Goal: Task Accomplishment & Management: Use online tool/utility

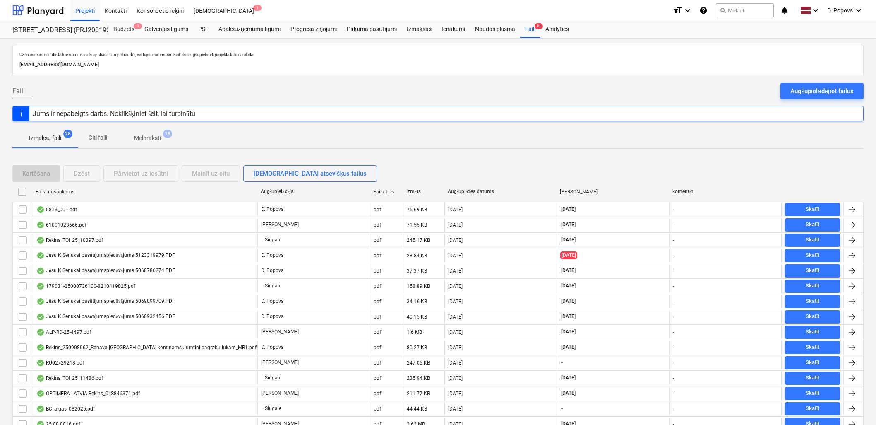
scroll to position [83, 0]
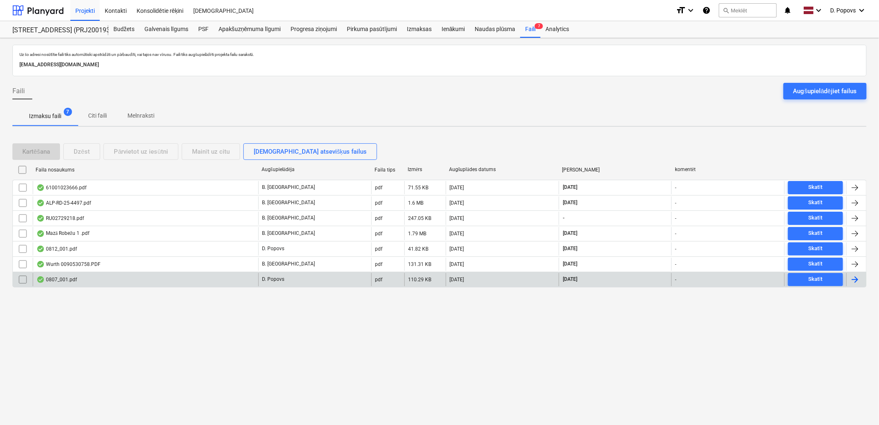
click at [170, 278] on div "0807_001.pdf" at bounding box center [146, 279] width 226 height 13
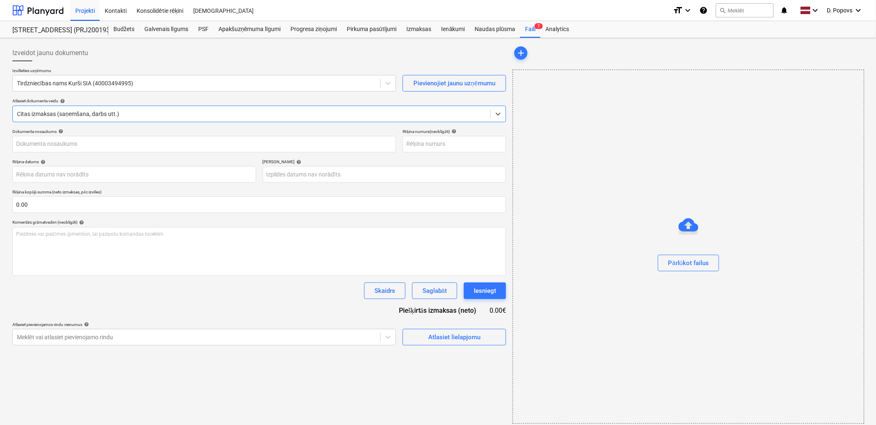
type input "KUR25-038239"
type input "[DATE]"
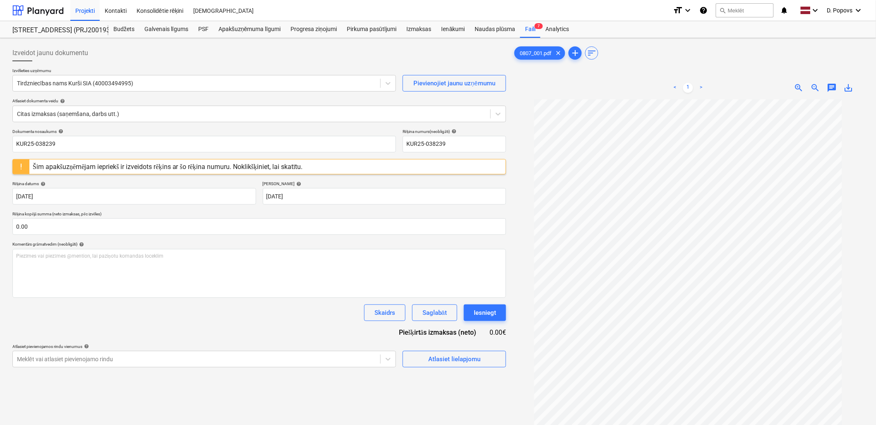
click at [305, 171] on div "Šim apakšuzņēmējam iepriekš ir izveidots rēķins ar šo rēķina numuru. Noklikšķin…" at bounding box center [167, 166] width 277 height 14
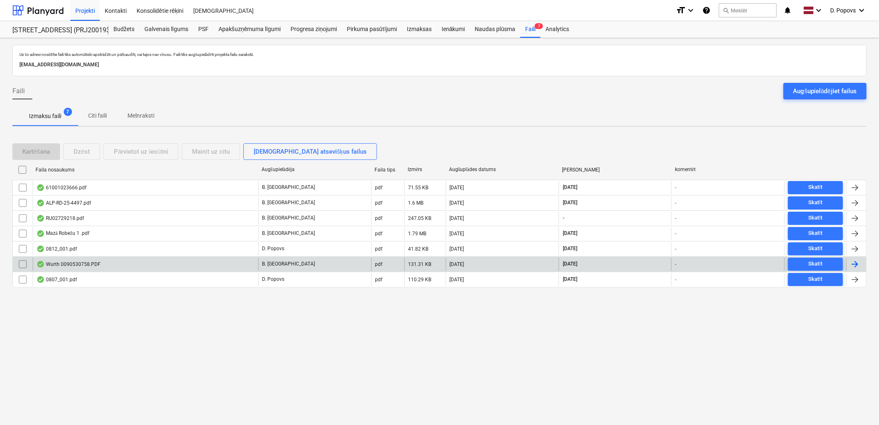
click at [118, 266] on div "Wurth 0090530758.PDF" at bounding box center [146, 263] width 226 height 13
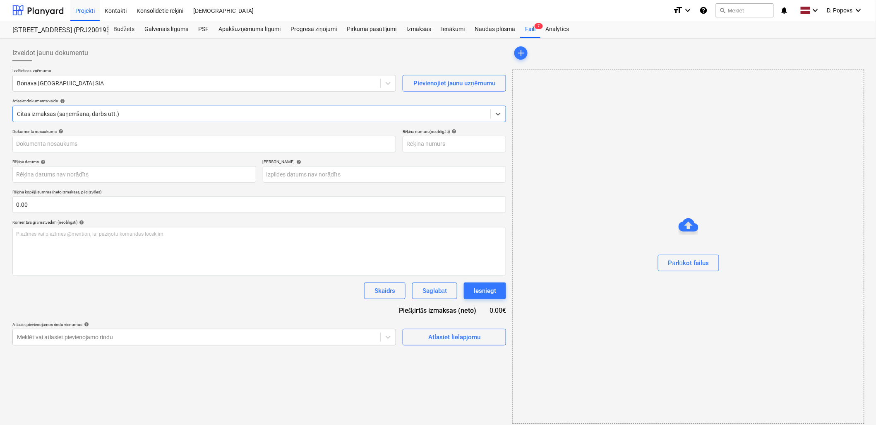
type input "90530758"
type input "[DATE]"
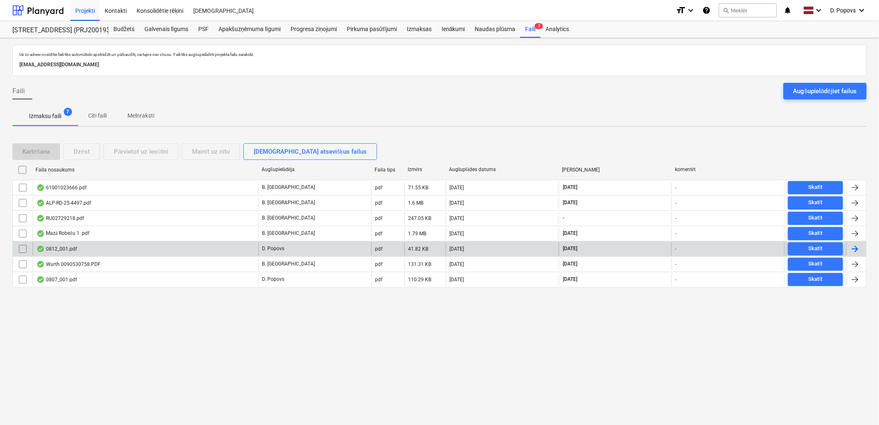
click at [89, 245] on div "0812_001.pdf" at bounding box center [146, 248] width 226 height 13
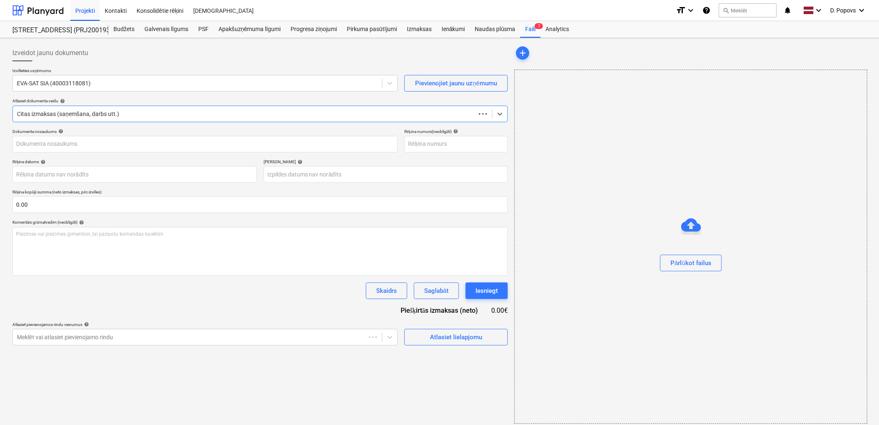
type input "0812_001.pdf"
type input "[DATE]"
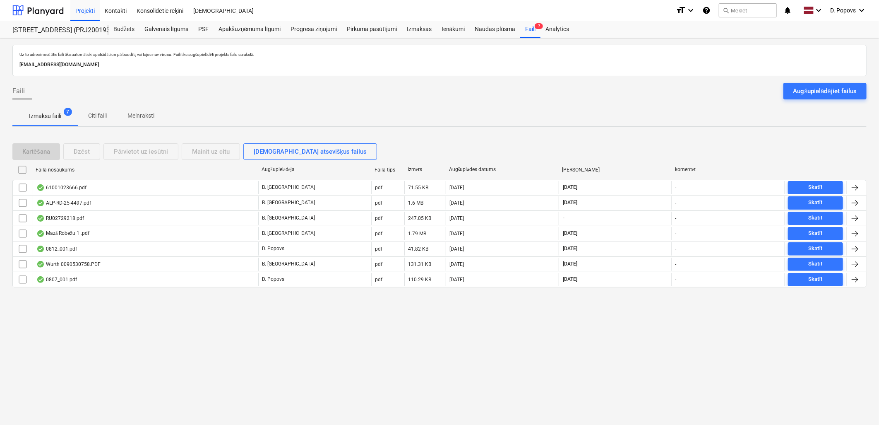
click at [132, 105] on div "Faili Augšupielādējiet failus" at bounding box center [439, 94] width 854 height 23
click at [122, 117] on span "Melnraksti" at bounding box center [141, 116] width 47 height 14
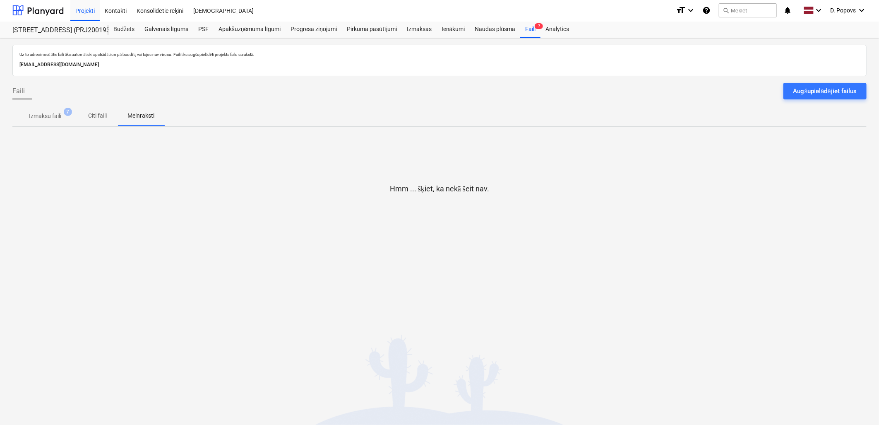
click at [48, 117] on p "Izmaksu faili" at bounding box center [45, 116] width 32 height 9
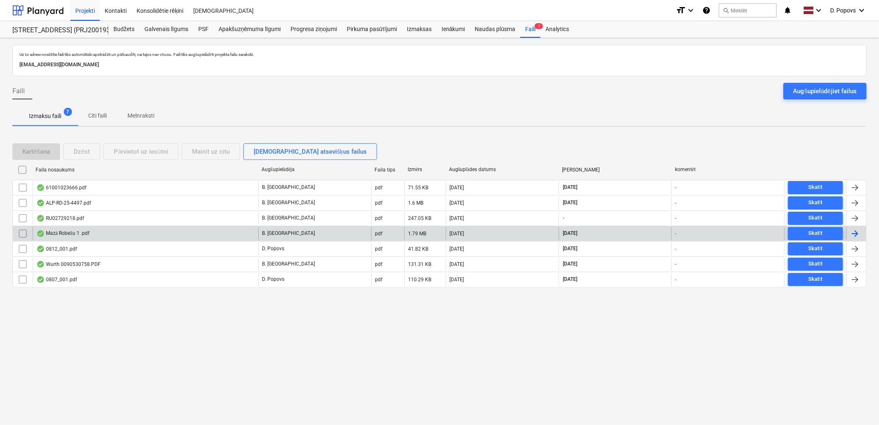
click at [94, 235] on div "Mazā Robežu 1 .pdf" at bounding box center [146, 233] width 226 height 13
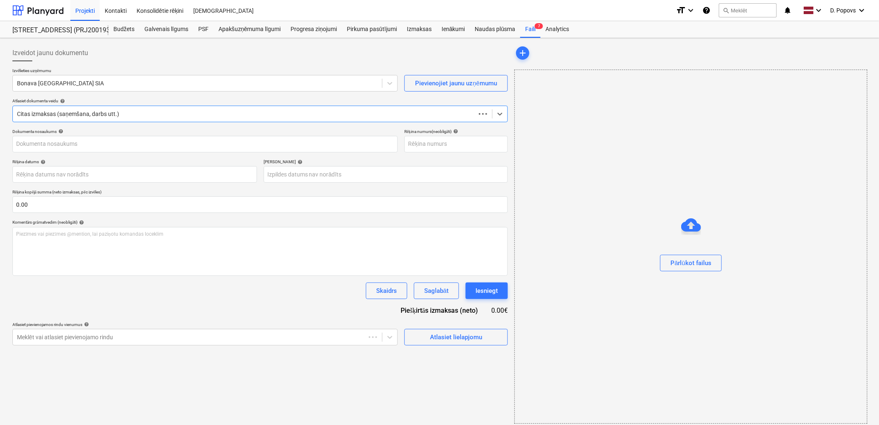
type input "Mazā Robežu 1 .pdf"
type input "[DATE]"
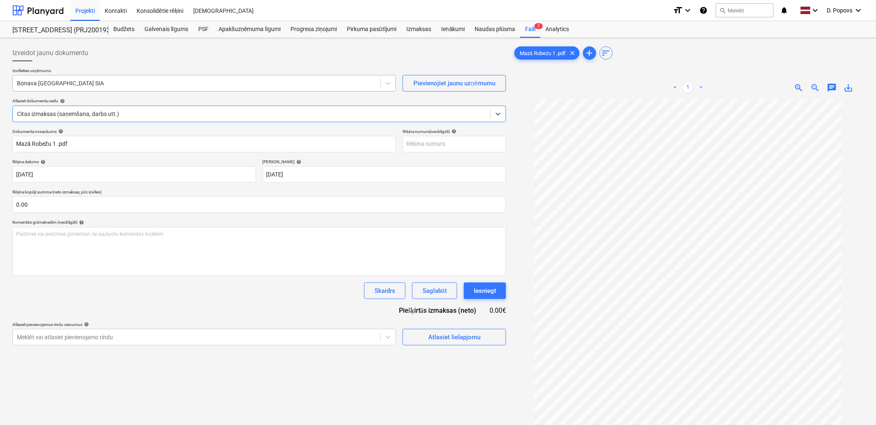
click at [234, 91] on div "Bonava [GEOGRAPHIC_DATA] SIA" at bounding box center [204, 83] width 384 height 17
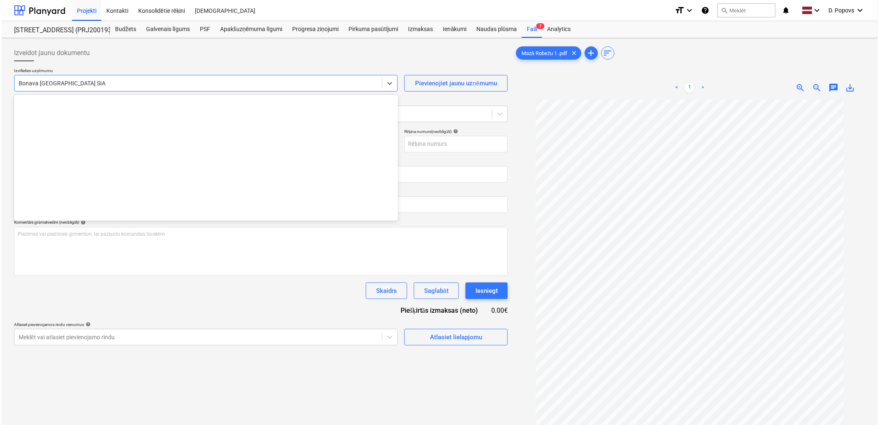
scroll to position [1550, 0]
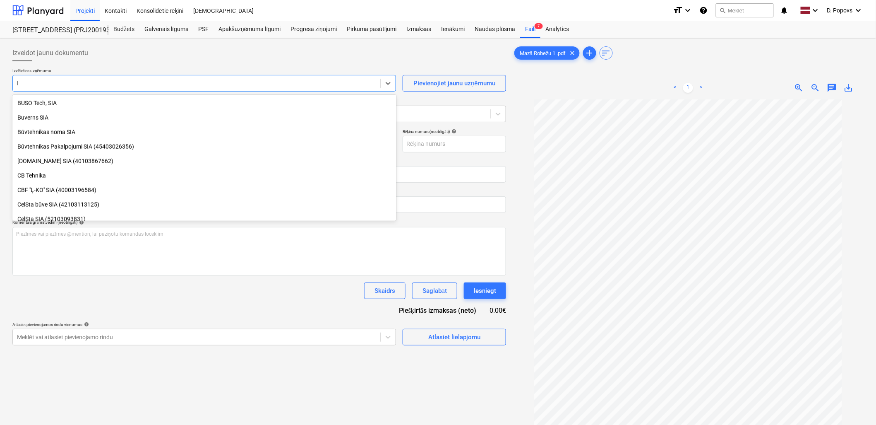
type input "IB"
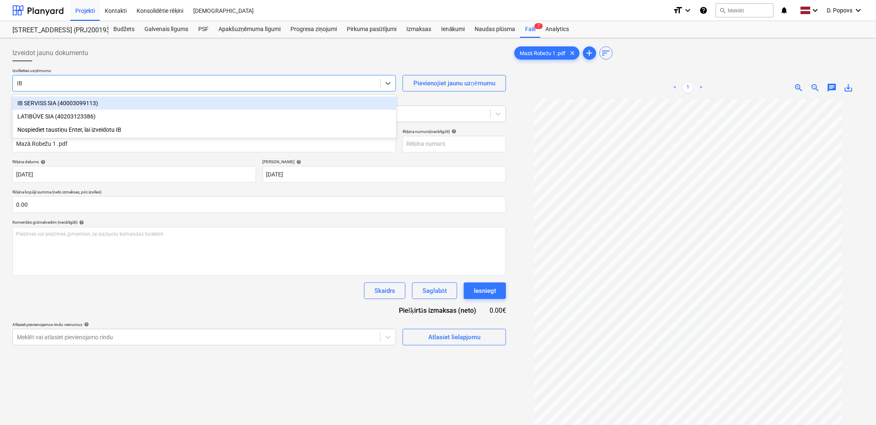
click at [274, 98] on div "IB SERVISS SIA (40003099113)" at bounding box center [204, 102] width 384 height 13
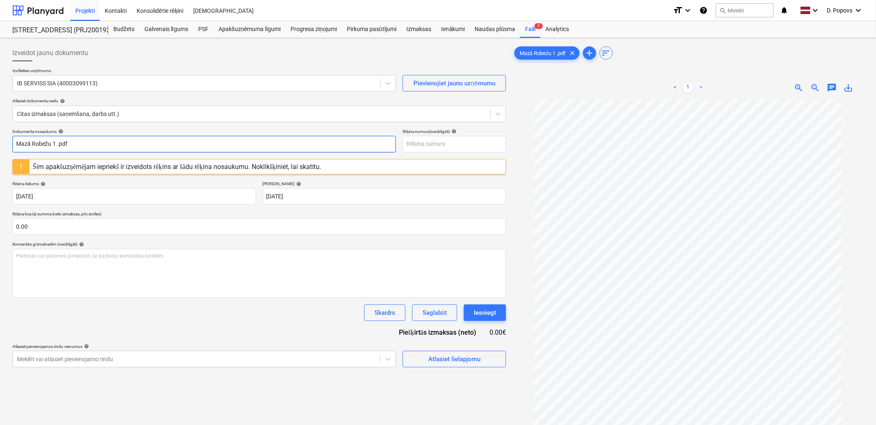
click at [130, 150] on input "Mazā Robežu 1 .pdf" at bounding box center [204, 144] width 384 height 17
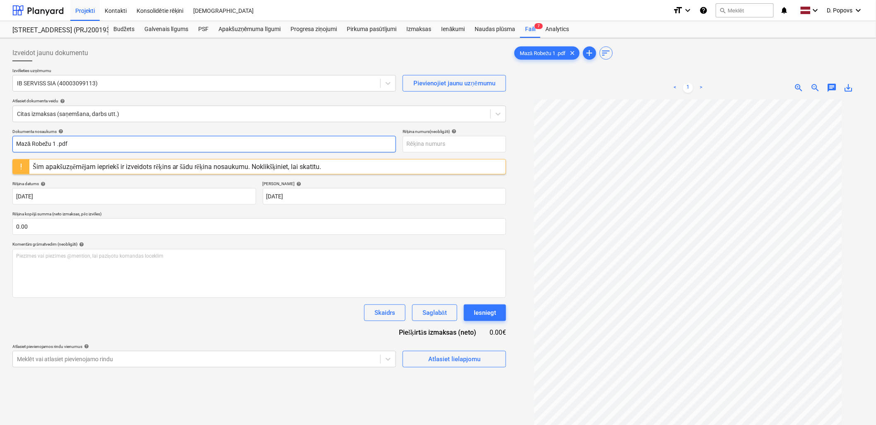
click at [130, 150] on input "Mazā Robežu 1 .pdf" at bounding box center [204, 144] width 384 height 17
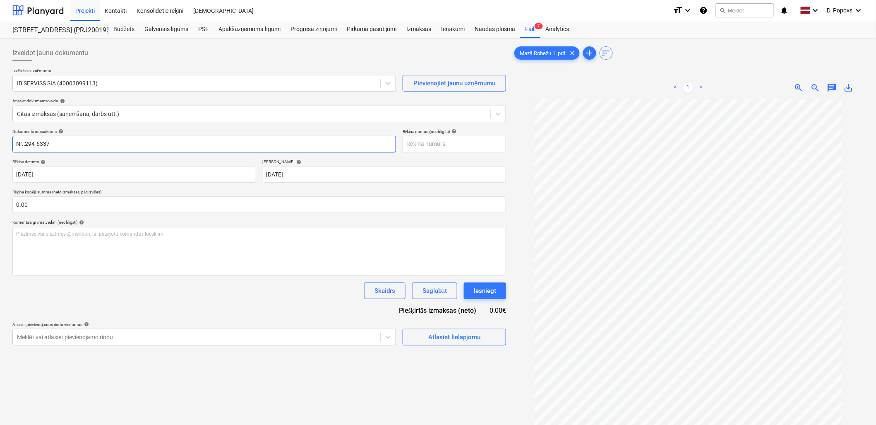
click at [207, 144] on input "Nr.:294-6337" at bounding box center [204, 144] width 384 height 17
type input "Nr.:294-6337"
click at [453, 146] on input "text" at bounding box center [454, 144] width 103 height 17
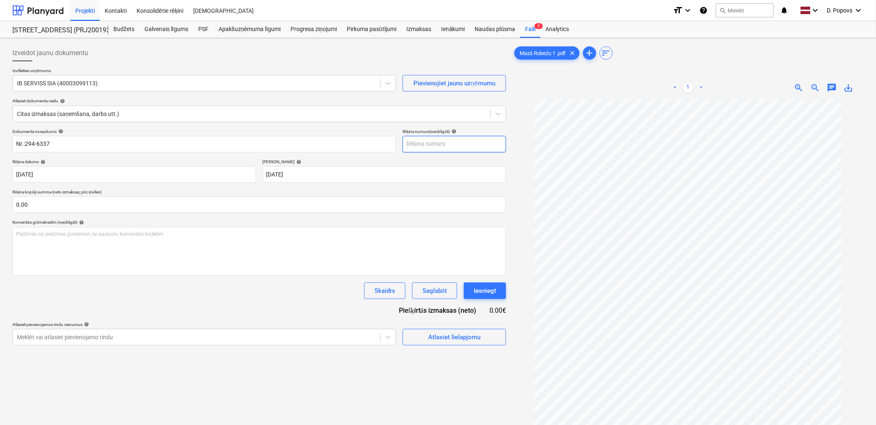
paste input "Nr.:294-6337"
type input "Nr.:294-6337"
click at [189, 322] on div "Atlasiet pievienojamos rindu [DEMOGRAPHIC_DATA] help" at bounding box center [204, 324] width 384 height 5
click at [87, 178] on body "Projekti Kontakti Konsolidētie rēķini Iesūtne format_size keyboard_arrow_down h…" at bounding box center [438, 212] width 876 height 425
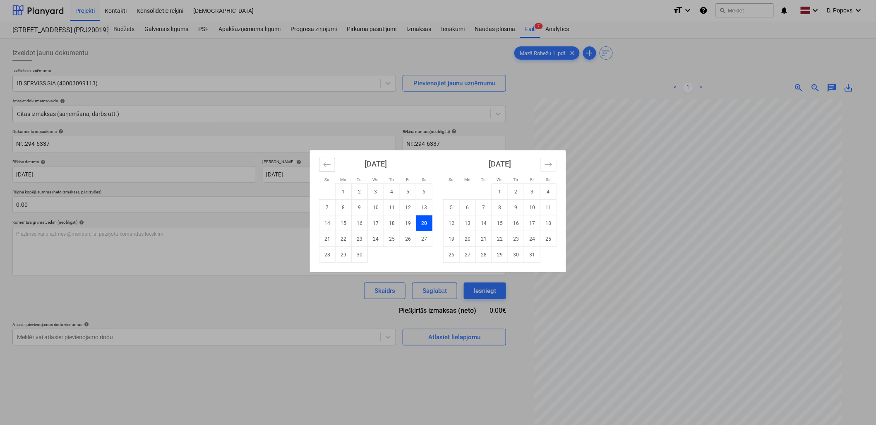
click at [330, 165] on icon "Move backward to switch to the previous month." at bounding box center [327, 165] width 8 height 8
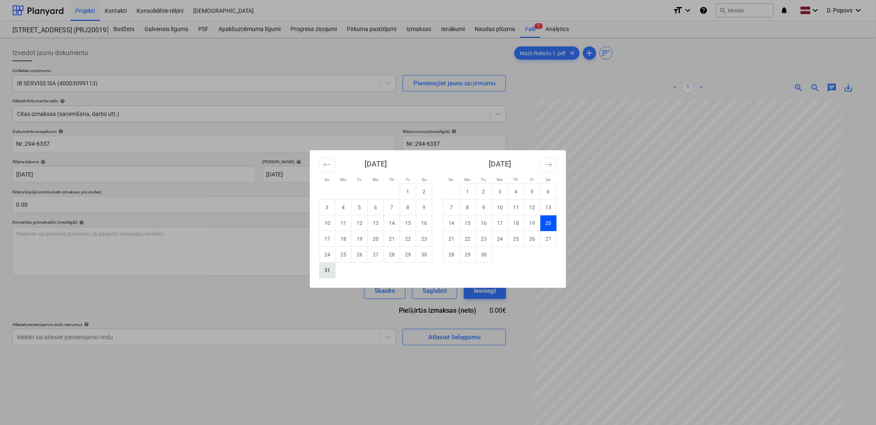
click at [321, 269] on td "31" at bounding box center [328, 270] width 16 height 16
type input "[DATE]"
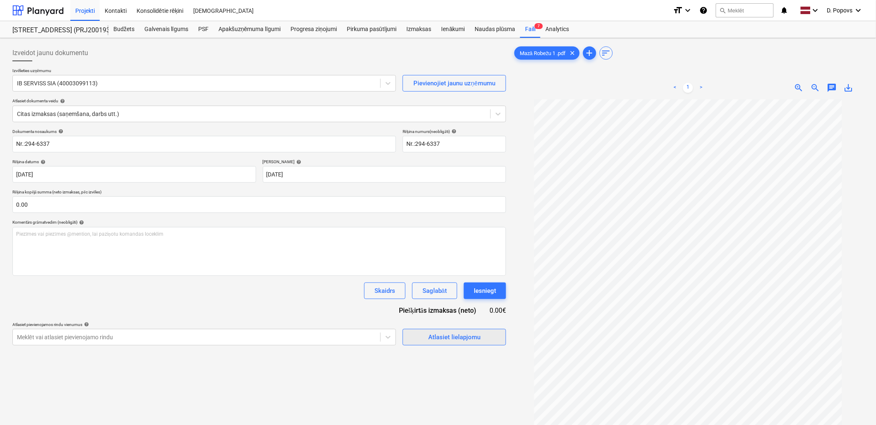
click at [425, 342] on span "Atlasiet lielapjomu" at bounding box center [454, 337] width 83 height 11
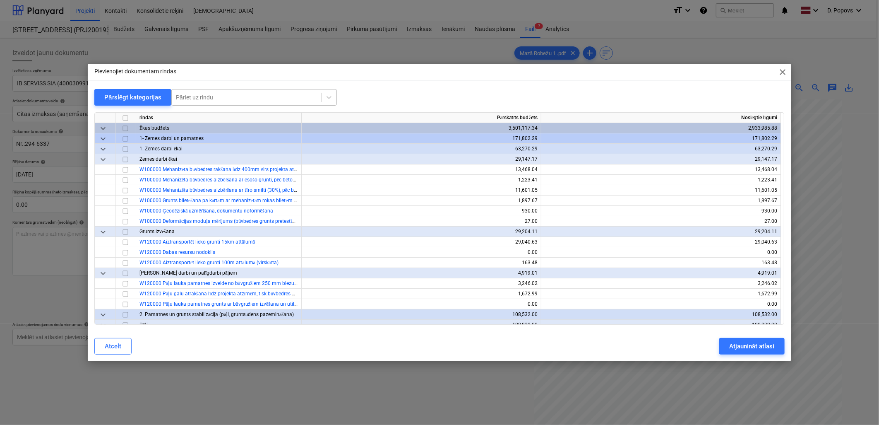
click at [259, 101] on div "Pāriet uz rindu" at bounding box center [246, 97] width 149 height 12
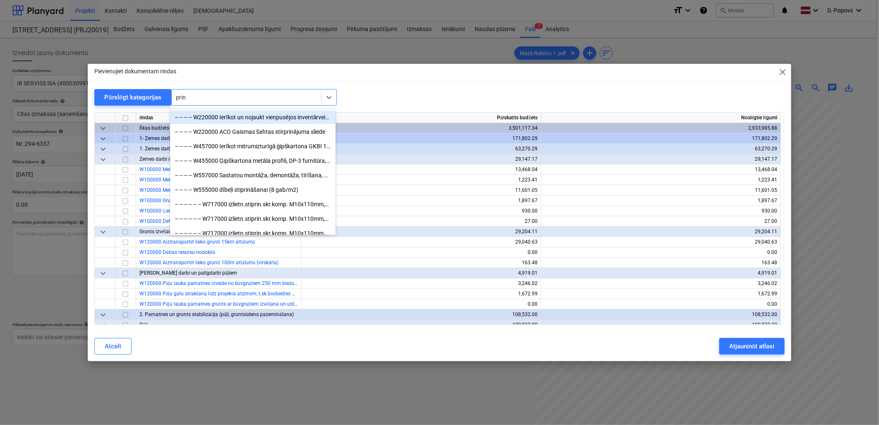
type input "print"
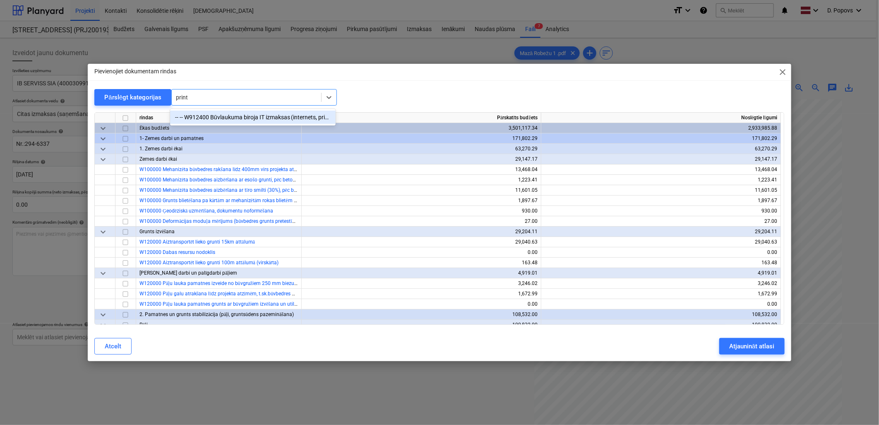
click at [279, 120] on div "-- -- W912400 Būvlaukuma biroja IT izmaksas (internets, printeru izmantošana)" at bounding box center [253, 117] width 166 height 13
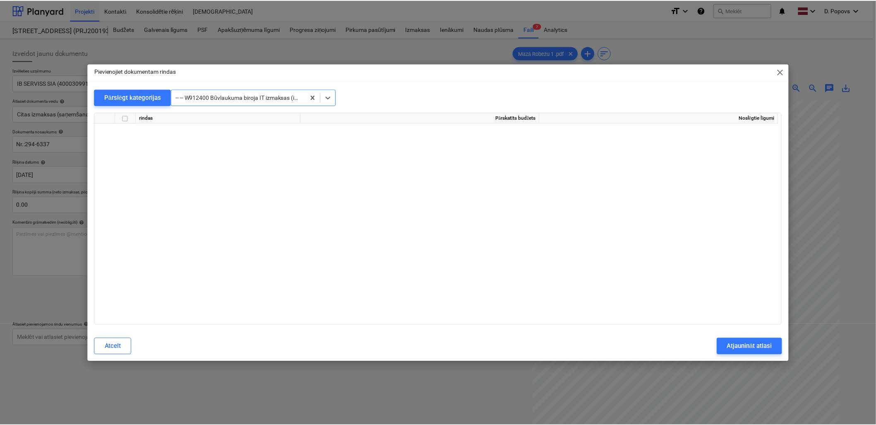
scroll to position [7481, 0]
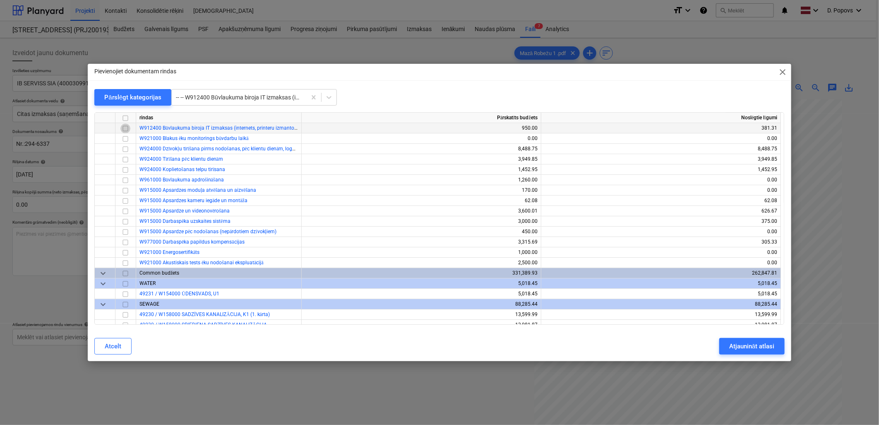
click at [128, 129] on input "checkbox" at bounding box center [125, 128] width 10 height 10
click at [747, 342] on div "Atjaunināt atlasi" at bounding box center [751, 346] width 45 height 11
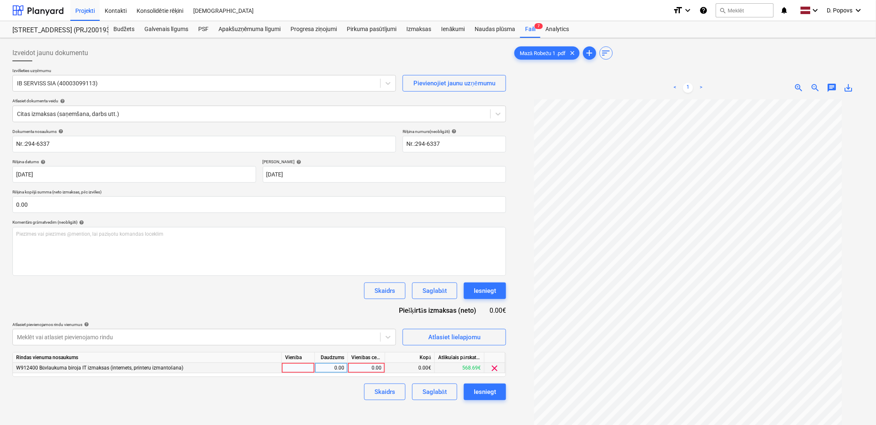
click at [357, 371] on div "0.00" at bounding box center [366, 368] width 30 height 10
type input "84"
click at [287, 391] on div "Skaidrs Saglabāt Iesniegt" at bounding box center [259, 391] width 494 height 17
click at [427, 390] on div "Saglabāt" at bounding box center [435, 391] width 24 height 11
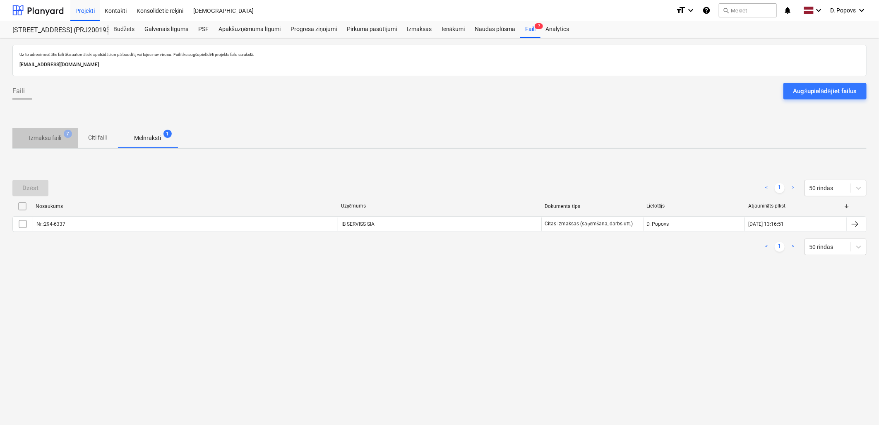
click at [64, 136] on span "Izmaksu faili 7" at bounding box center [45, 138] width 46 height 9
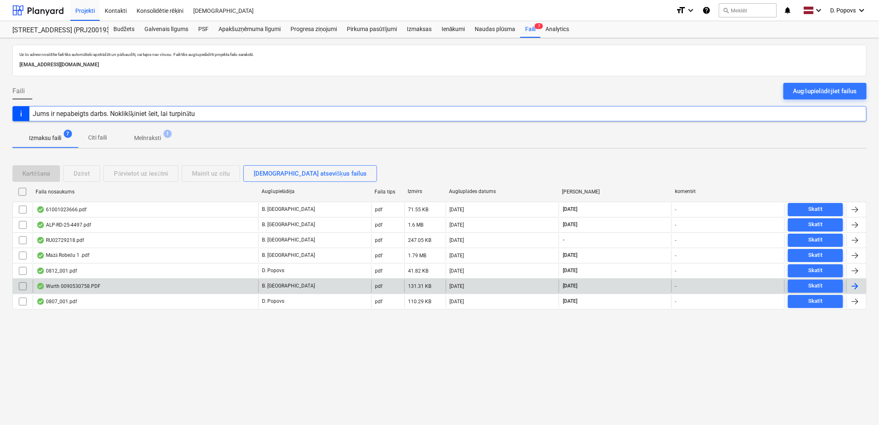
click at [183, 288] on div "Wurth 0090530758.PDF" at bounding box center [146, 285] width 226 height 13
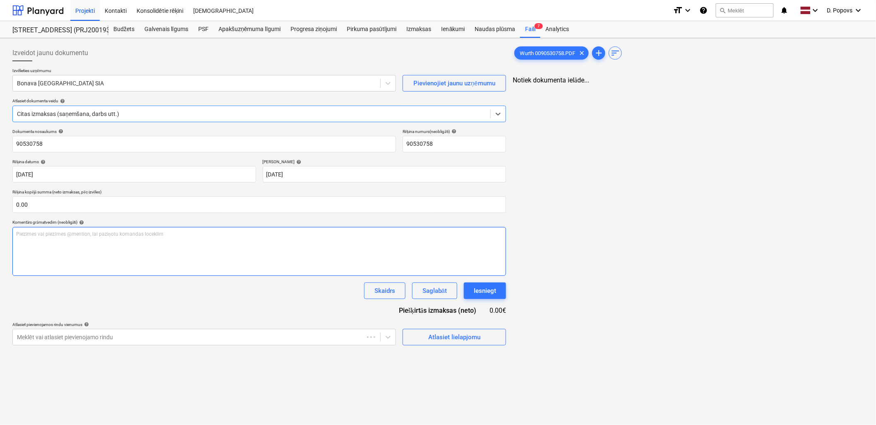
type input "90530758"
type input "[DATE]"
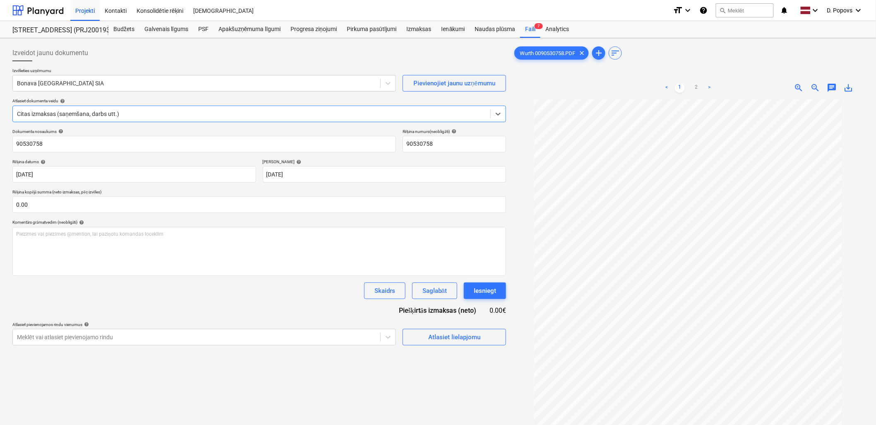
scroll to position [46, 0]
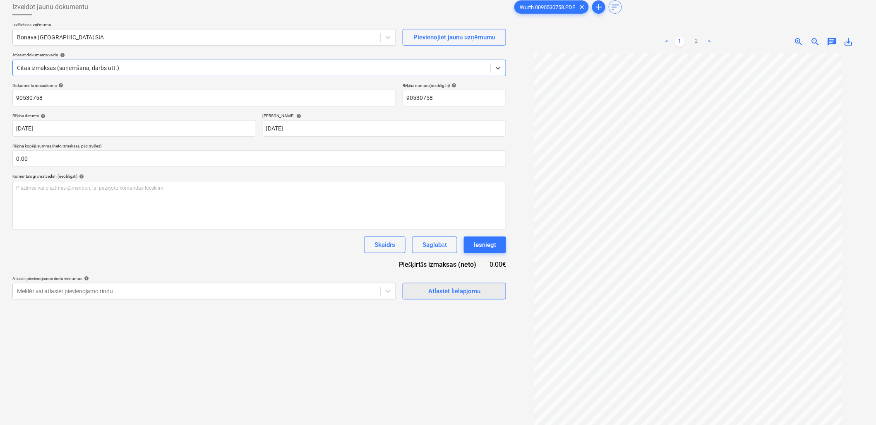
click at [440, 298] on button "Atlasiet lielapjomu" at bounding box center [454, 291] width 103 height 17
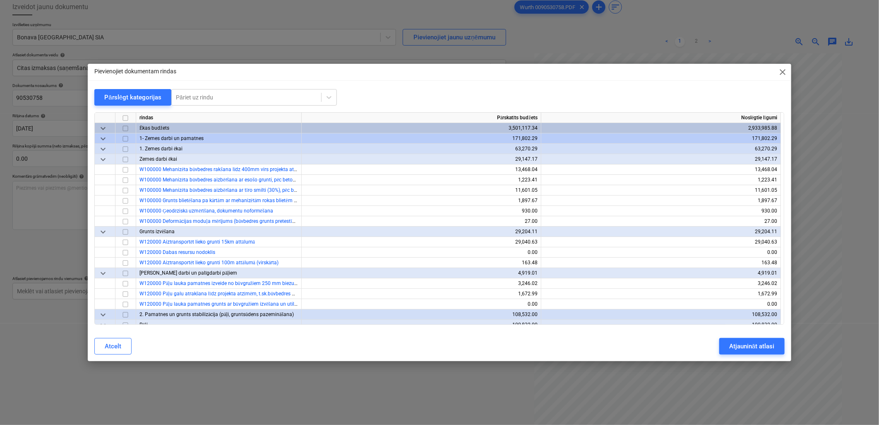
click at [394, 387] on div "Pievienojiet dokumentam rindas close Pārslēgt kategorijas Pāriet uz rindu rinda…" at bounding box center [439, 212] width 879 height 425
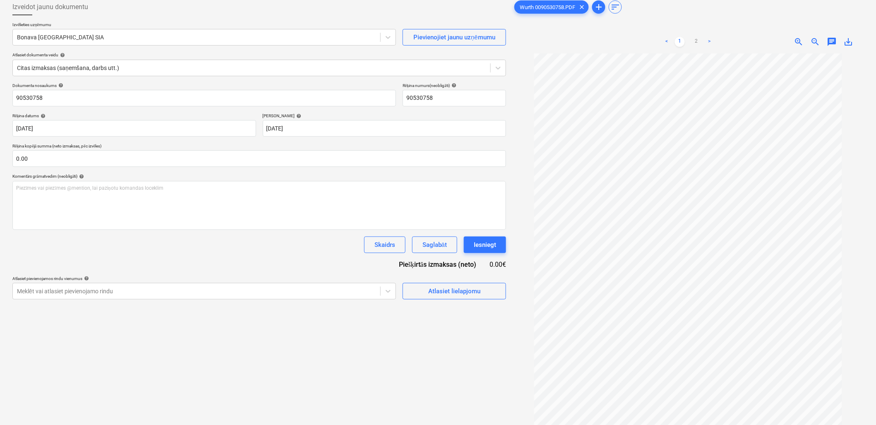
click at [849, 39] on span "save_alt" at bounding box center [849, 42] width 10 height 10
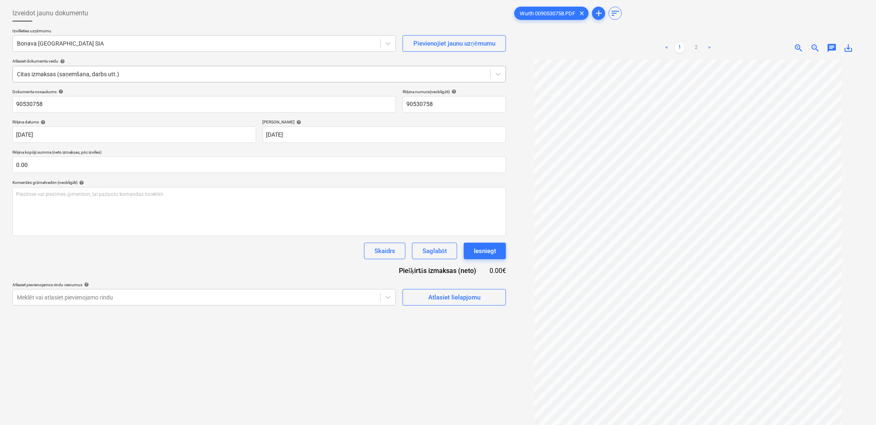
scroll to position [0, 0]
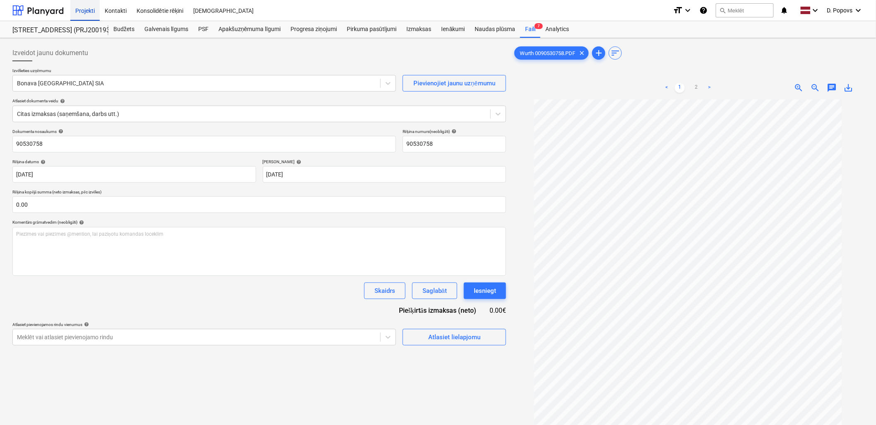
click at [88, 5] on div "Projekti" at bounding box center [84, 10] width 29 height 21
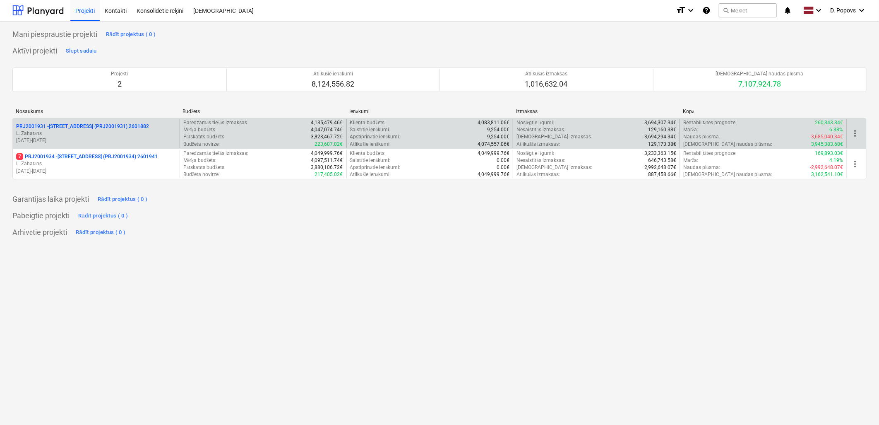
click at [76, 133] on p "L. Zaharāns" at bounding box center [96, 133] width 160 height 7
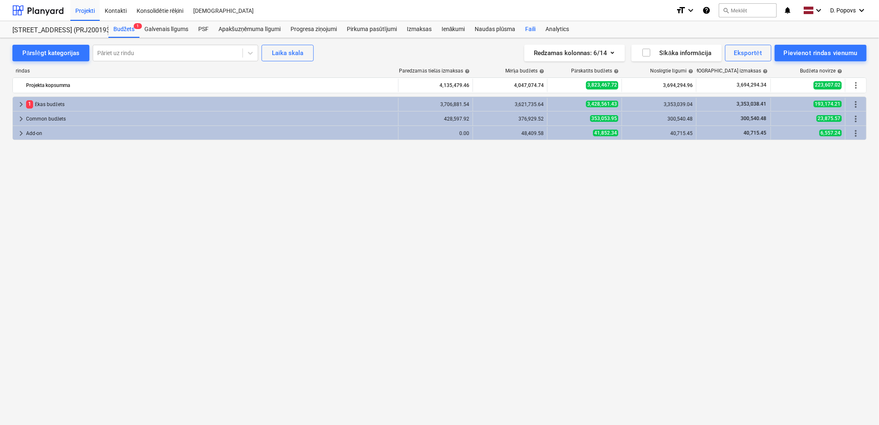
click at [530, 28] on div "Faili" at bounding box center [530, 29] width 20 height 17
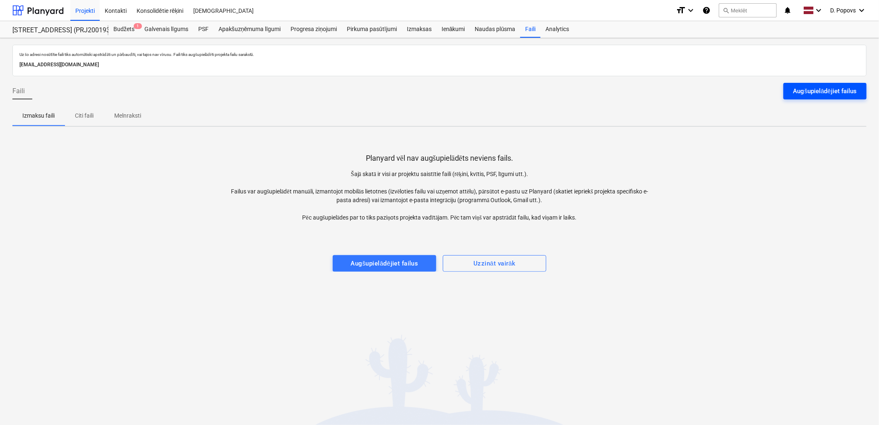
click at [823, 88] on div "Augšupielādējiet failus" at bounding box center [824, 91] width 63 height 11
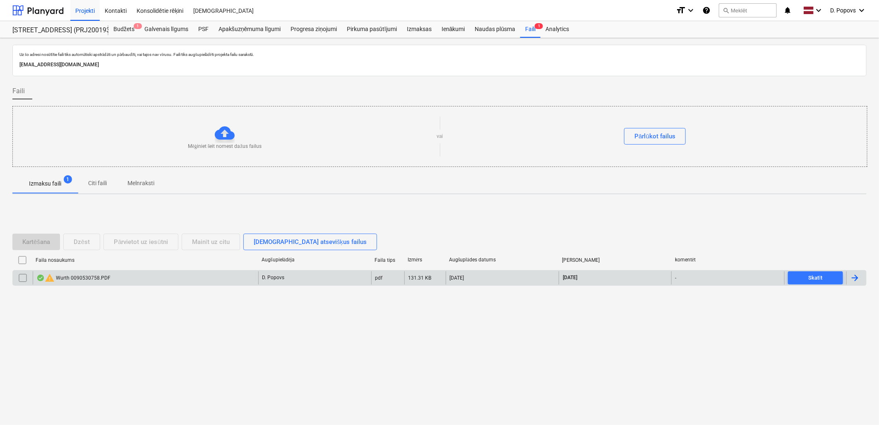
click at [238, 284] on div "warning Wurth 0090530758.PDF" at bounding box center [146, 277] width 226 height 13
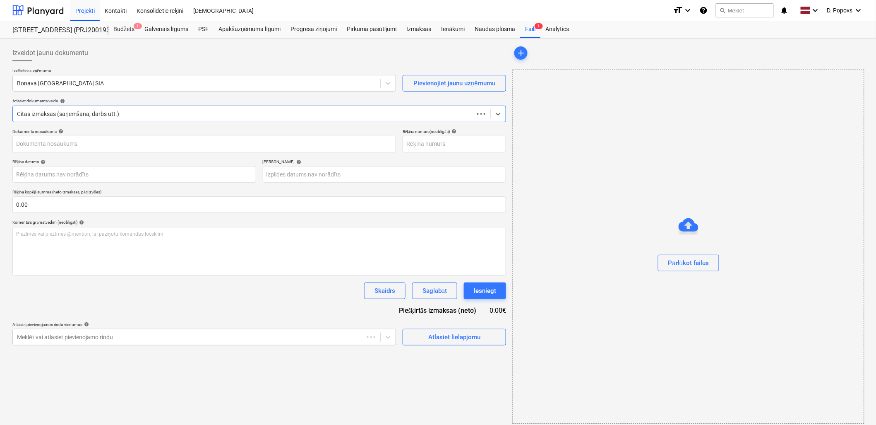
type input "90530758"
type input "[DATE]"
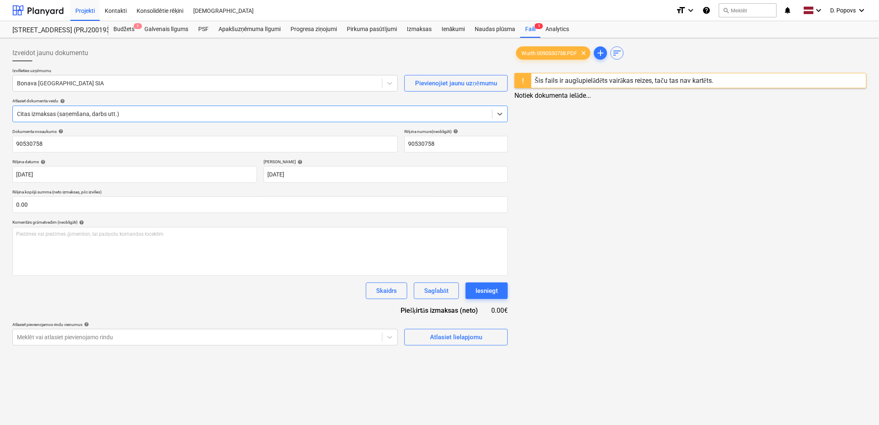
click at [123, 70] on p "Izvēlieties uzņēmumu" at bounding box center [204, 71] width 385 height 7
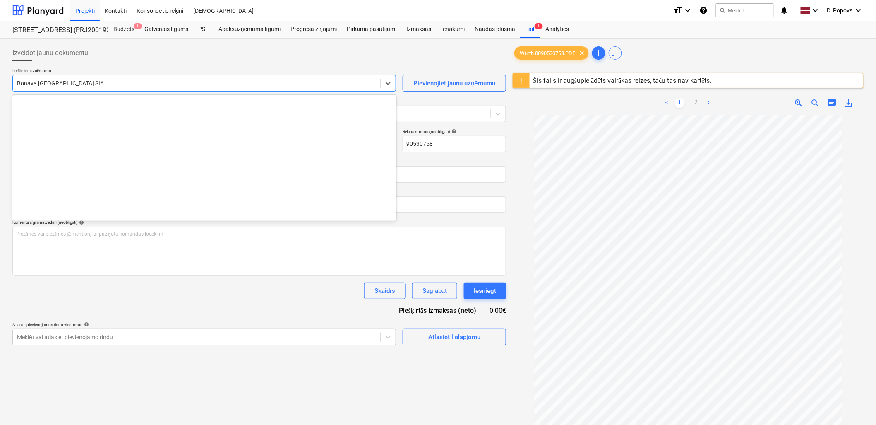
click at [129, 83] on div at bounding box center [196, 83] width 359 height 8
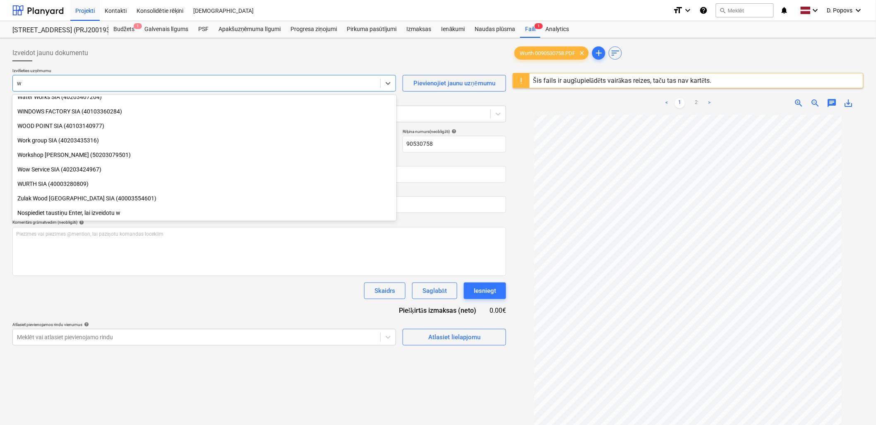
type input "wu"
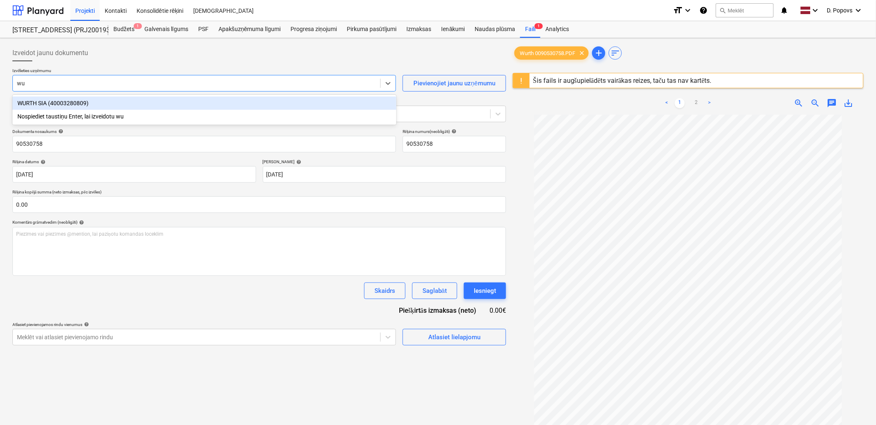
click at [139, 106] on div "WURTH SIA (40003280809)" at bounding box center [204, 102] width 384 height 13
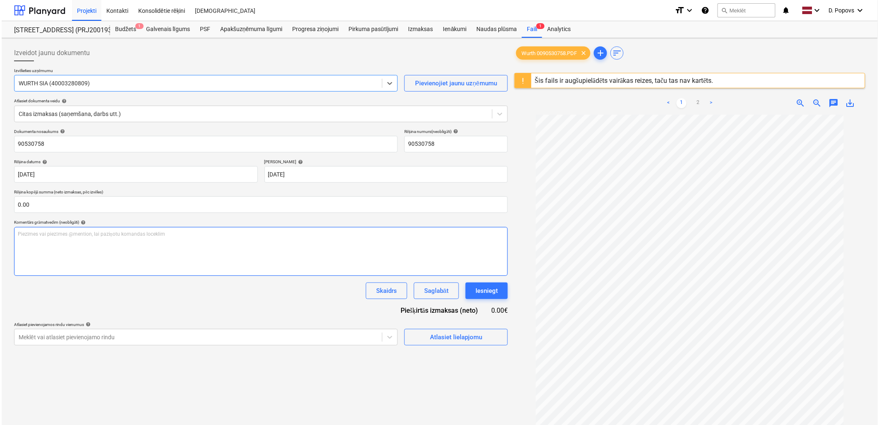
scroll to position [35, 0]
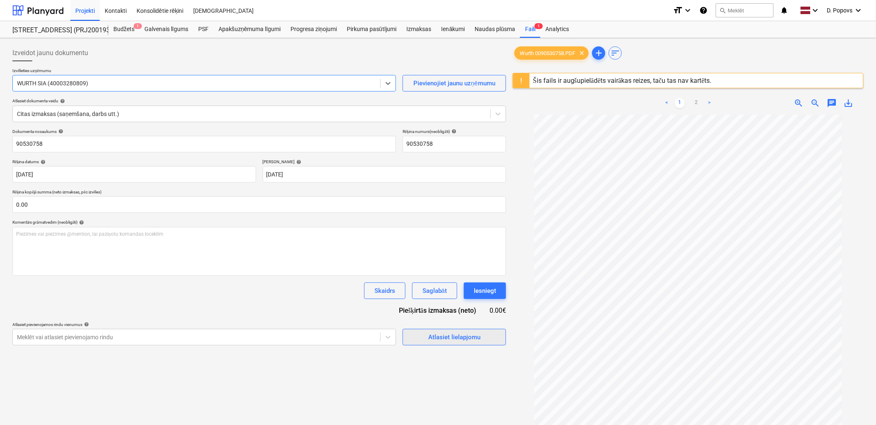
click at [445, 344] on button "Atlasiet lielapjomu" at bounding box center [454, 337] width 103 height 17
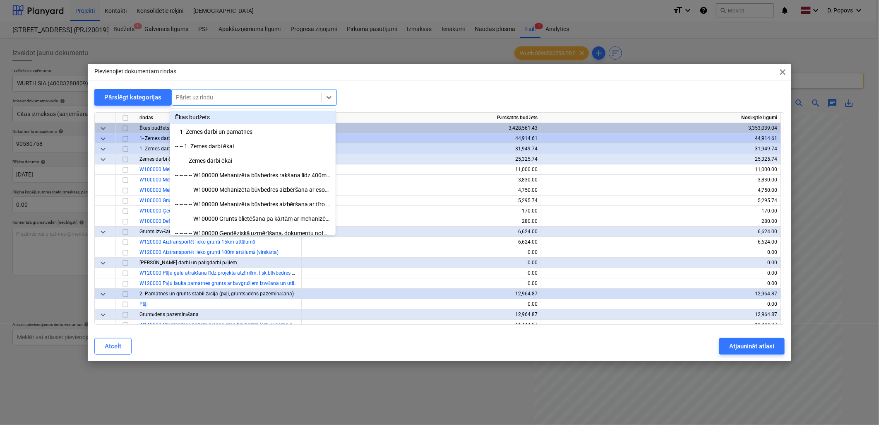
drag, startPoint x: 253, startPoint y: 98, endPoint x: 303, endPoint y: 115, distance: 52.1
click at [254, 99] on div at bounding box center [246, 97] width 141 height 8
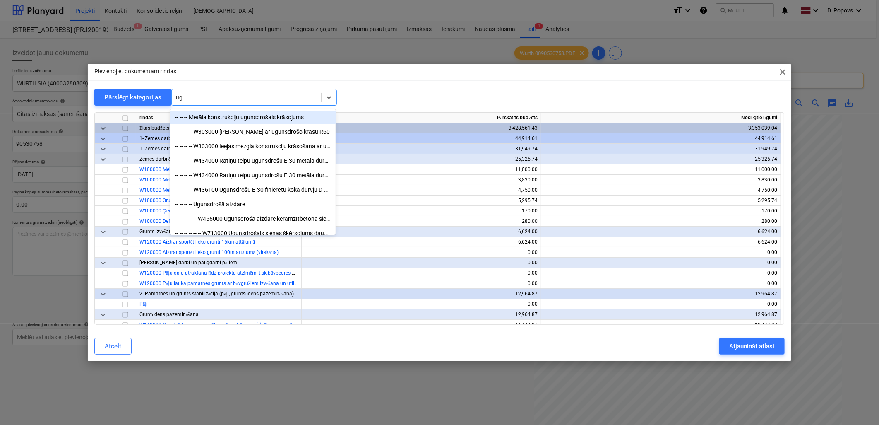
type input "u"
type input "cit"
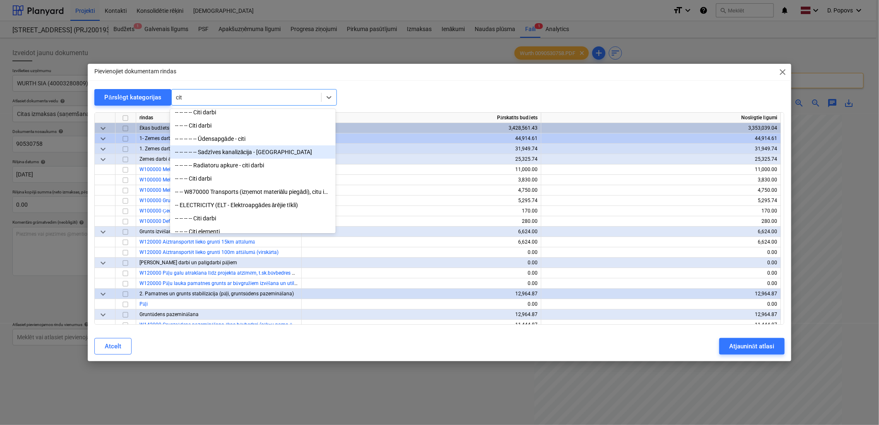
scroll to position [27, 0]
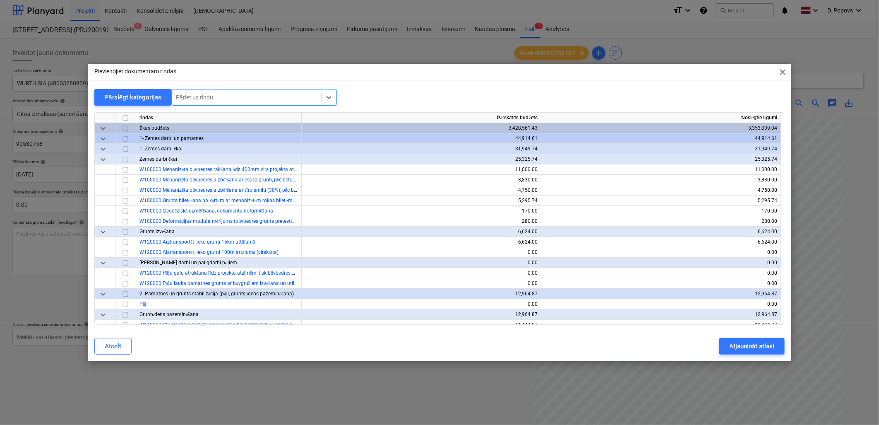
drag, startPoint x: 214, startPoint y: 95, endPoint x: 114, endPoint y: 106, distance: 100.3
click at [114, 106] on div "Pārslēgt kategorijas Select is focused ,type to refine list, press Down to open…" at bounding box center [439, 207] width 690 height 236
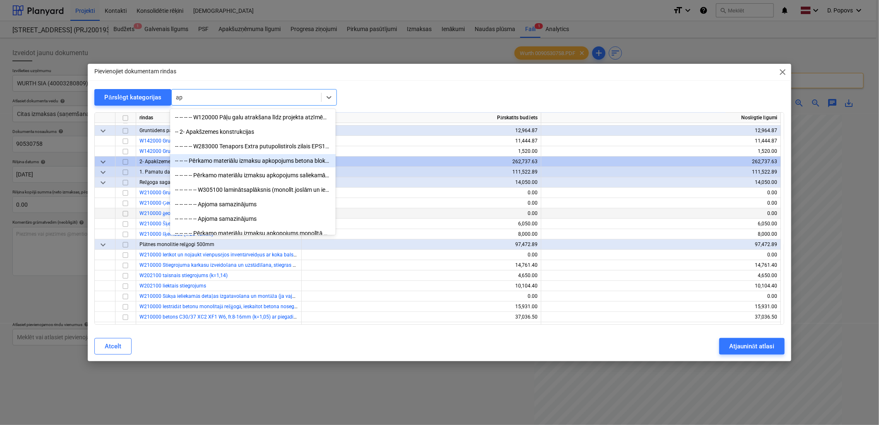
type input "a"
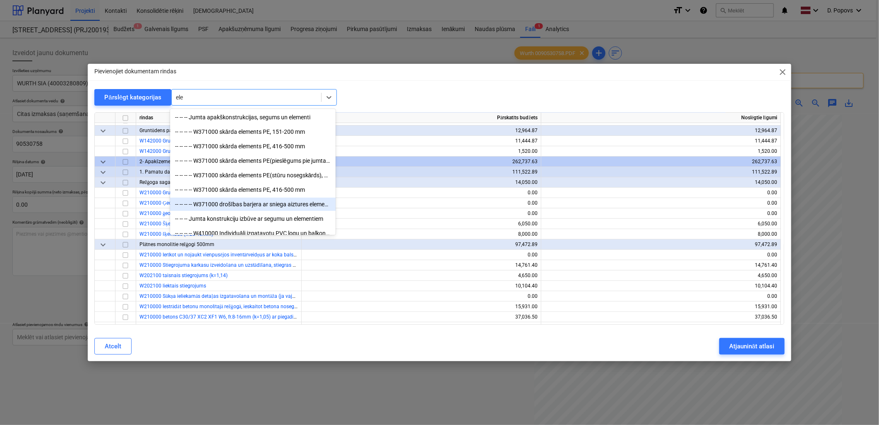
type input "elek"
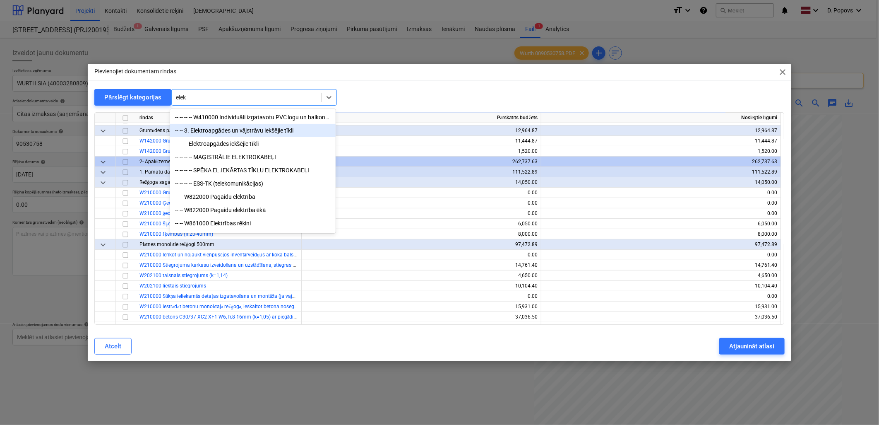
click at [301, 133] on div "-- -- 3. Elektroapgādes un vājstrāvu iekšējie tīkli" at bounding box center [253, 130] width 166 height 13
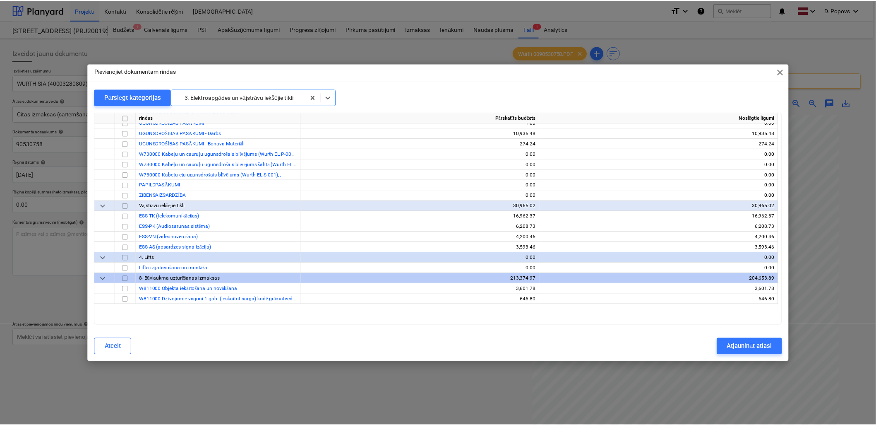
scroll to position [6995, 0]
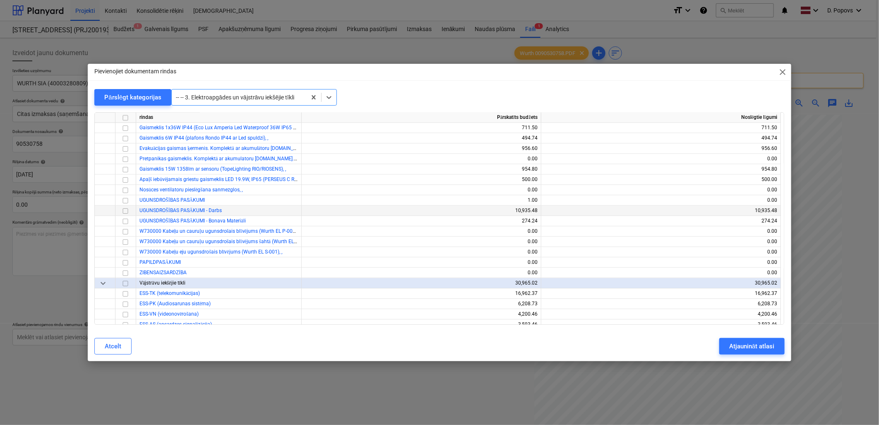
click at [126, 212] on input "checkbox" at bounding box center [125, 211] width 10 height 10
click at [125, 218] on input "checkbox" at bounding box center [125, 221] width 10 height 10
click at [123, 197] on input "checkbox" at bounding box center [125, 201] width 10 height 10
click at [722, 338] on button "Atjaunināt atlasi" at bounding box center [751, 346] width 65 height 17
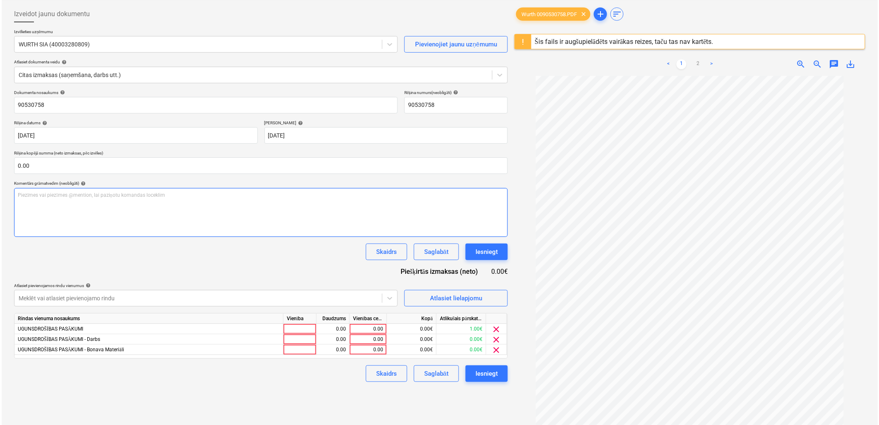
scroll to position [98, 0]
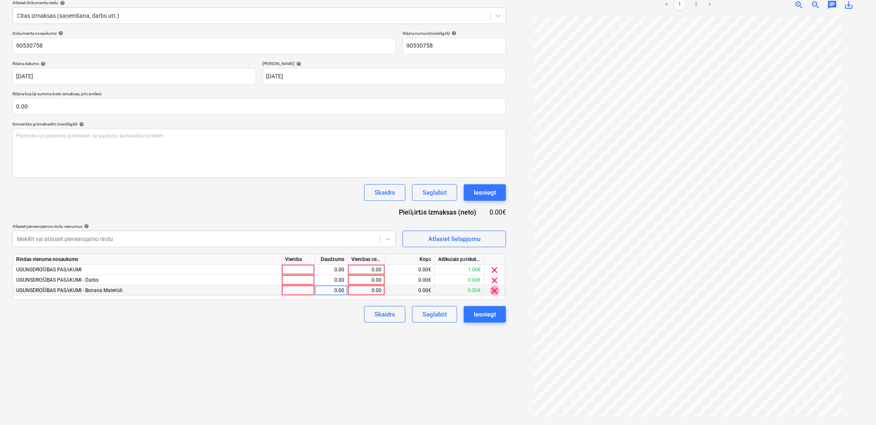
click at [498, 294] on span "clear" at bounding box center [495, 291] width 10 height 10
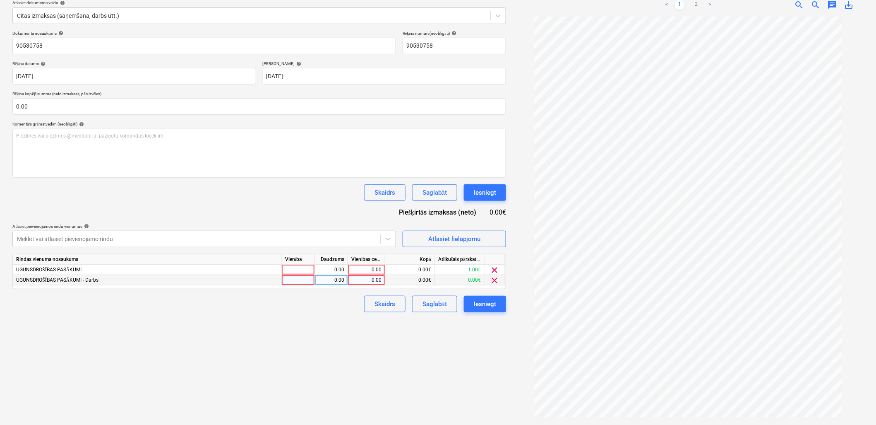
click at [494, 284] on span "clear" at bounding box center [495, 280] width 10 height 10
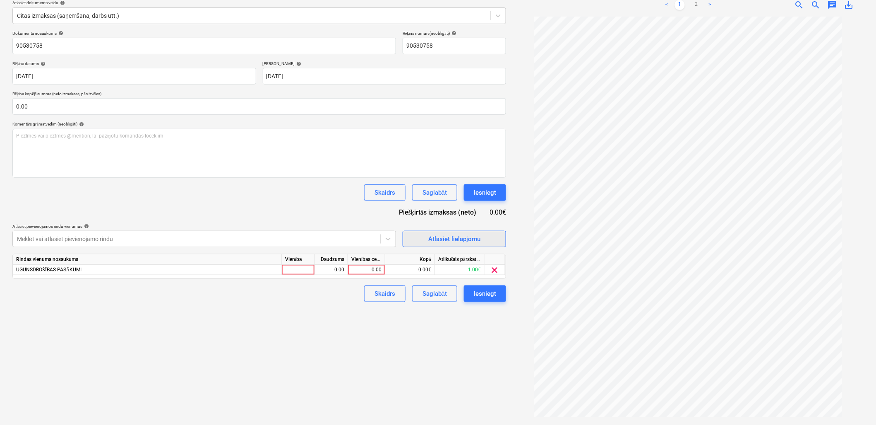
click at [449, 238] on div "Atlasiet lielapjomu" at bounding box center [454, 238] width 52 height 11
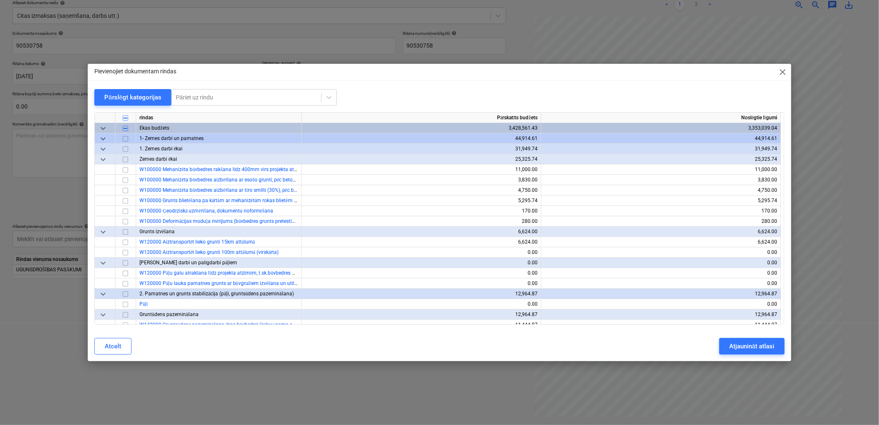
click at [223, 88] on div "Pievienojiet dokumentam rindas close Pārslēgt kategorijas Pāriet uz rindu rinda…" at bounding box center [439, 213] width 703 height 298
click at [229, 104] on div "Pāriet uz rindu" at bounding box center [254, 97] width 166 height 17
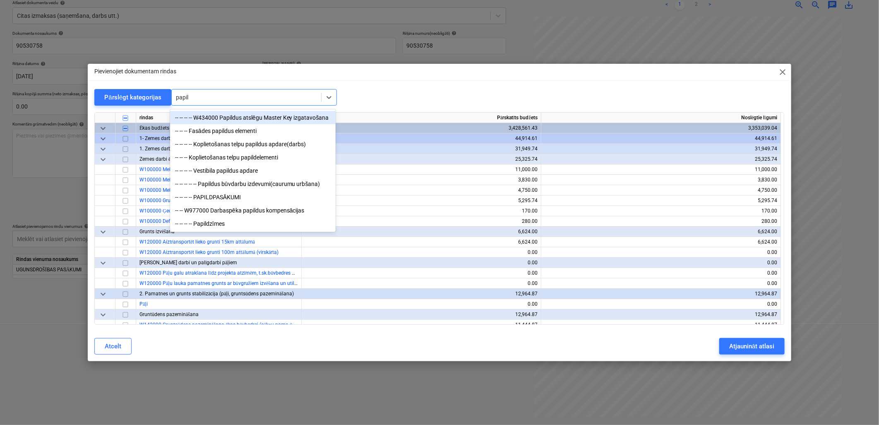
type input "papild"
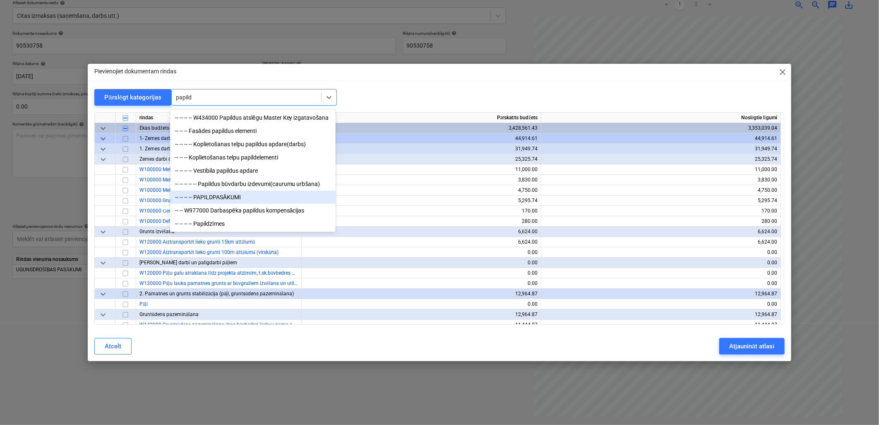
click at [262, 193] on div "-- -- -- -- PAPILDPASĀKUMI" at bounding box center [253, 196] width 166 height 13
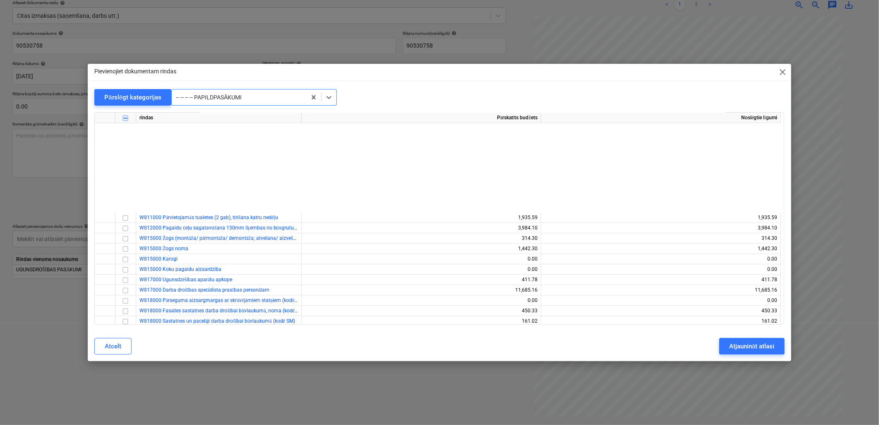
scroll to position [7359, 0]
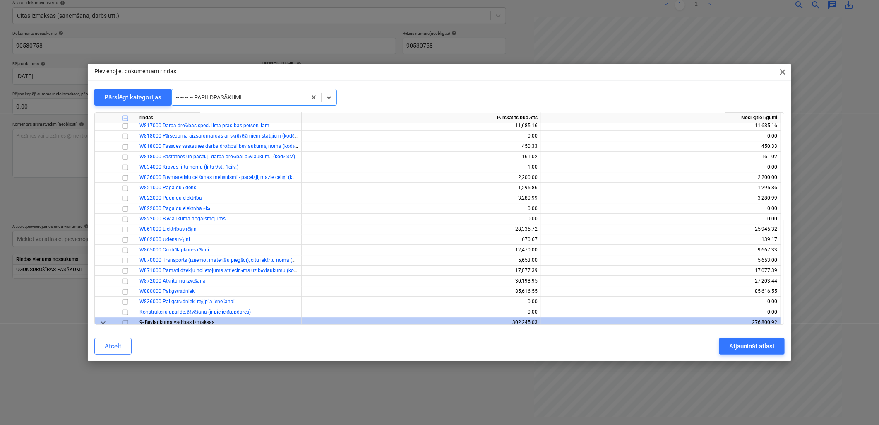
click at [272, 96] on div at bounding box center [239, 97] width 126 height 8
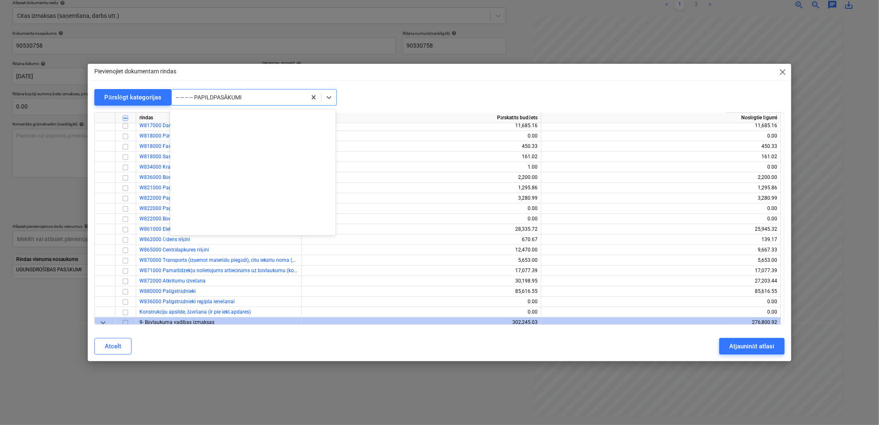
scroll to position [9981, 0]
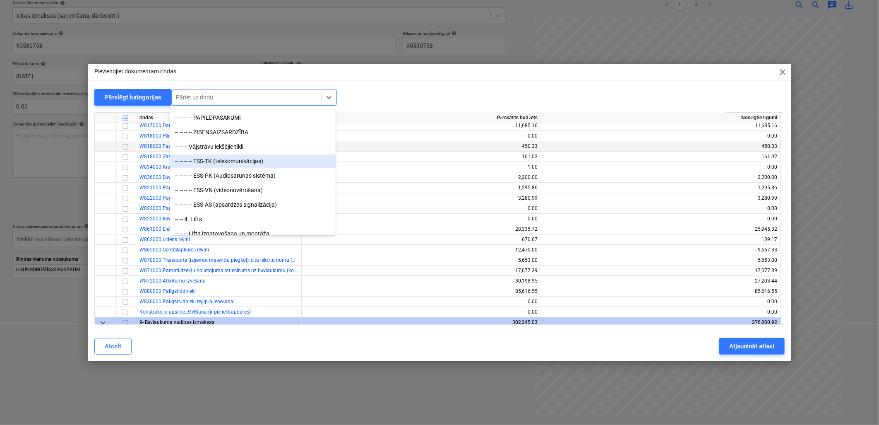
click at [126, 143] on input "checkbox" at bounding box center [125, 147] width 10 height 10
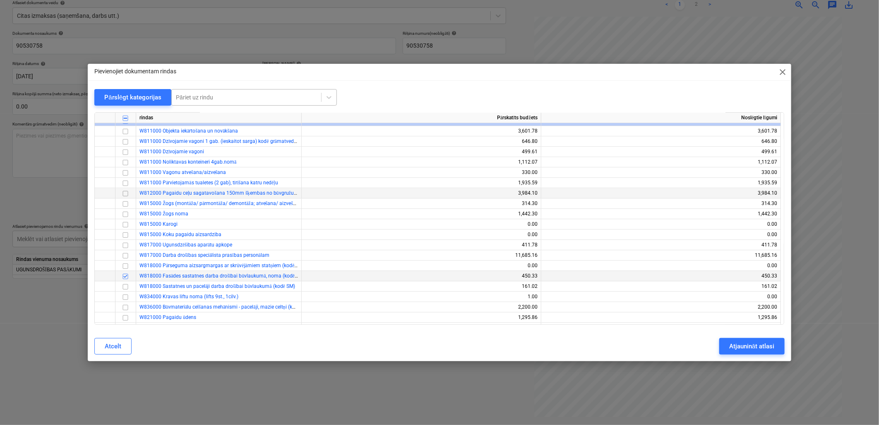
scroll to position [7221, 0]
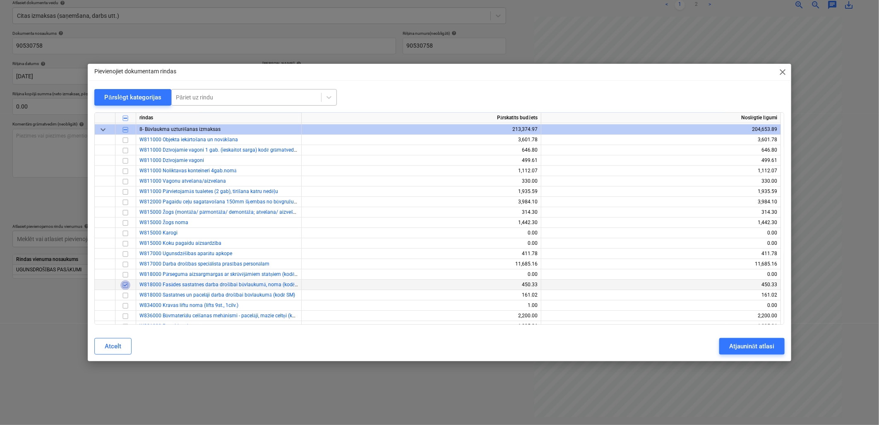
click at [125, 286] on input "checkbox" at bounding box center [125, 285] width 10 height 10
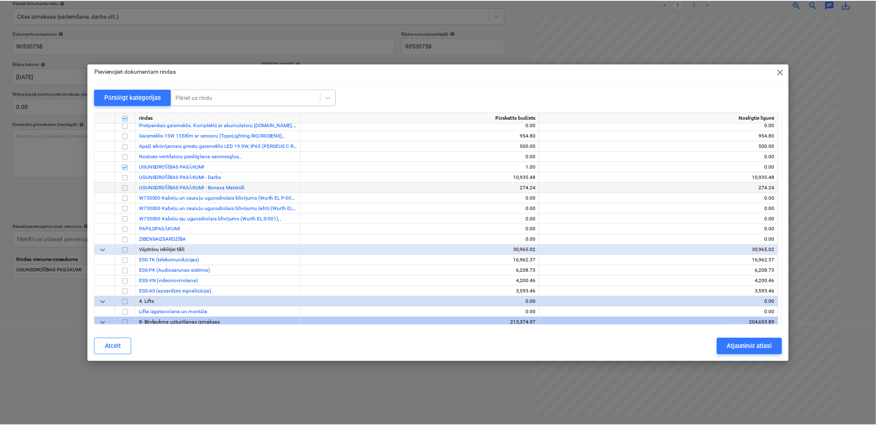
scroll to position [7037, 0]
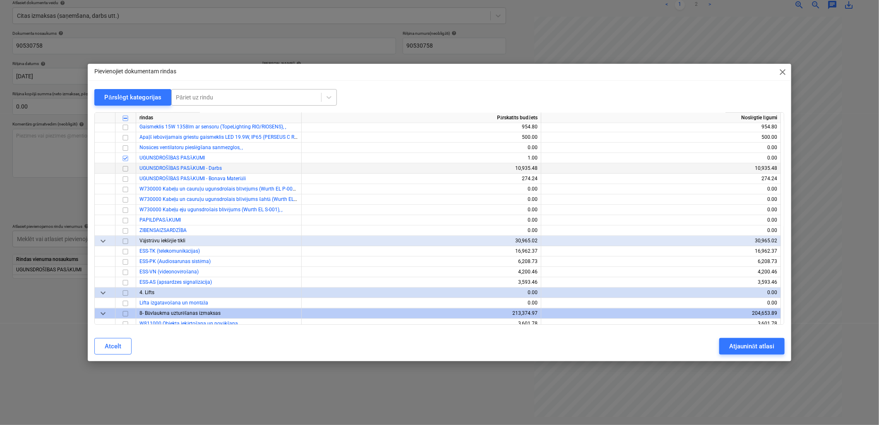
click at [124, 168] on input "checkbox" at bounding box center [125, 168] width 10 height 10
click at [757, 344] on div "Atjaunināt atlasi" at bounding box center [751, 346] width 45 height 11
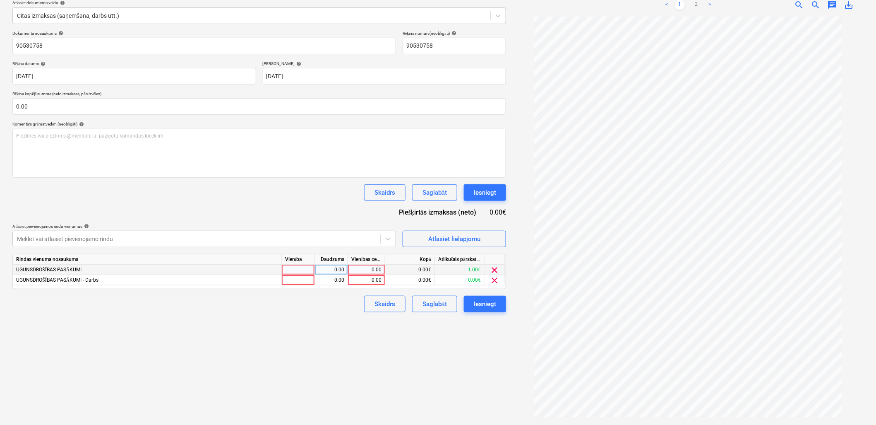
click at [494, 270] on span "clear" at bounding box center [495, 270] width 10 height 10
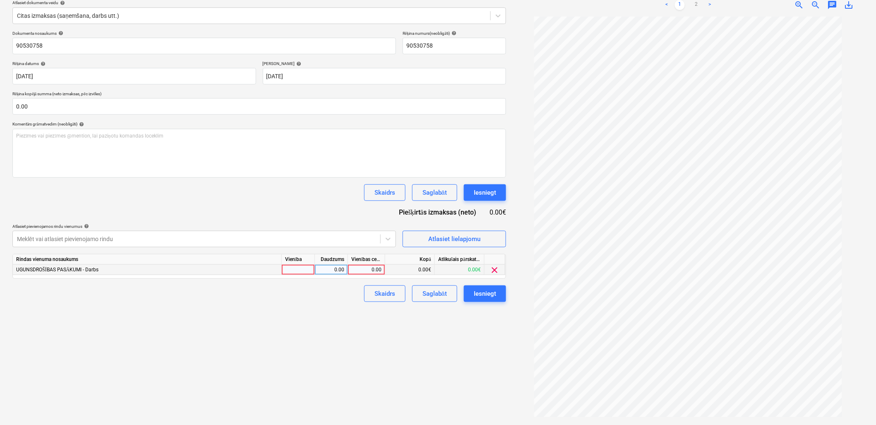
click at [367, 275] on div "0.00" at bounding box center [366, 269] width 30 height 10
type input "149.05"
click at [697, 11] on div "< 1 2 >" at bounding box center [688, 4] width 113 height 23
click at [698, 5] on link "2" at bounding box center [697, 5] width 10 height 10
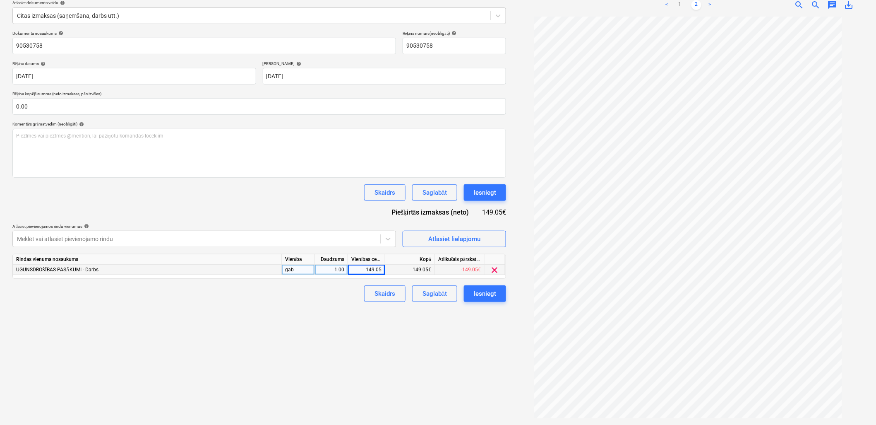
click at [365, 270] on div "149.05" at bounding box center [366, 269] width 30 height 10
click at [365, 270] on input "149.05" at bounding box center [366, 269] width 37 height 10
type input "123.18"
click at [334, 317] on div "Izveidot jaunu dokumentu Izvēlieties uzņēmumu WURTH SIA (40003280809) Pievienoj…" at bounding box center [259, 182] width 500 height 479
click at [442, 299] on button "Saglabāt" at bounding box center [434, 293] width 45 height 17
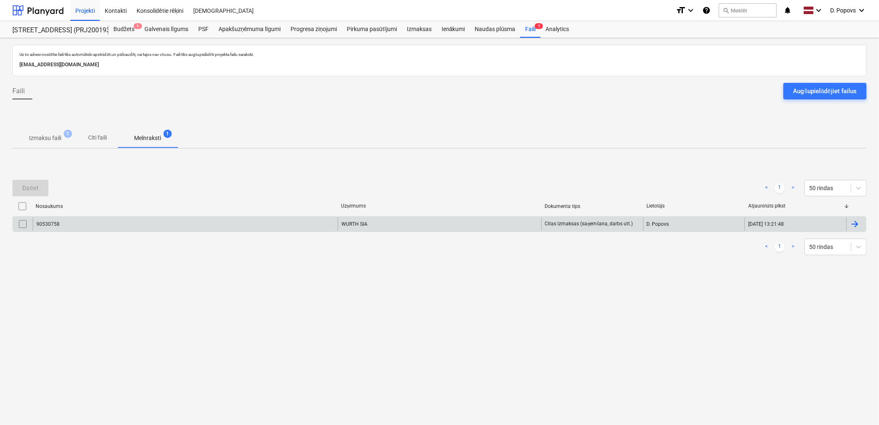
click at [108, 223] on div "90530758" at bounding box center [185, 223] width 305 height 13
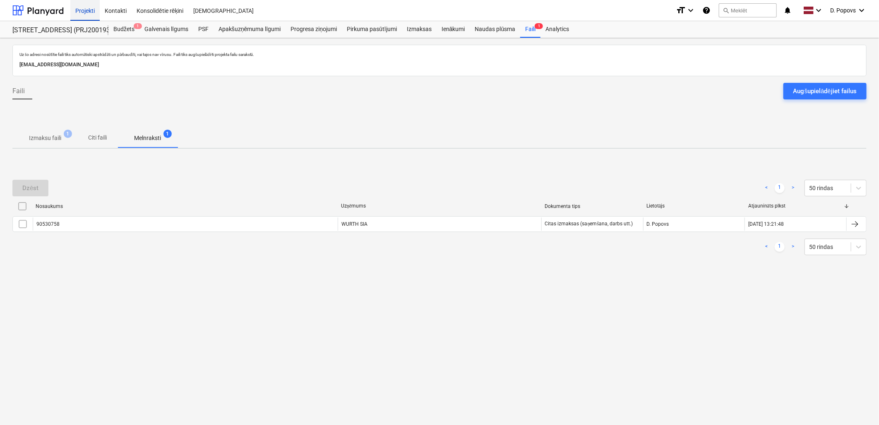
click at [88, 13] on div "Projekti" at bounding box center [84, 10] width 29 height 21
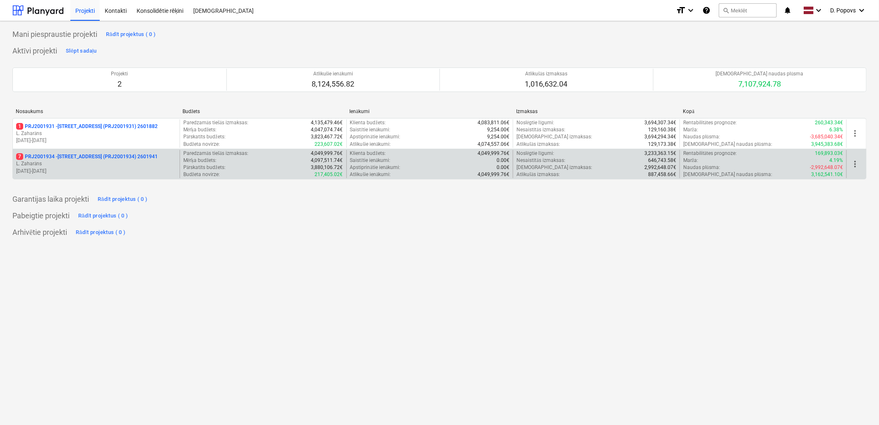
click at [116, 159] on p "7 PRJ2001934 - [STREET_ADDRESS] (PRJ2001934) 2601941" at bounding box center [87, 156] width 142 height 7
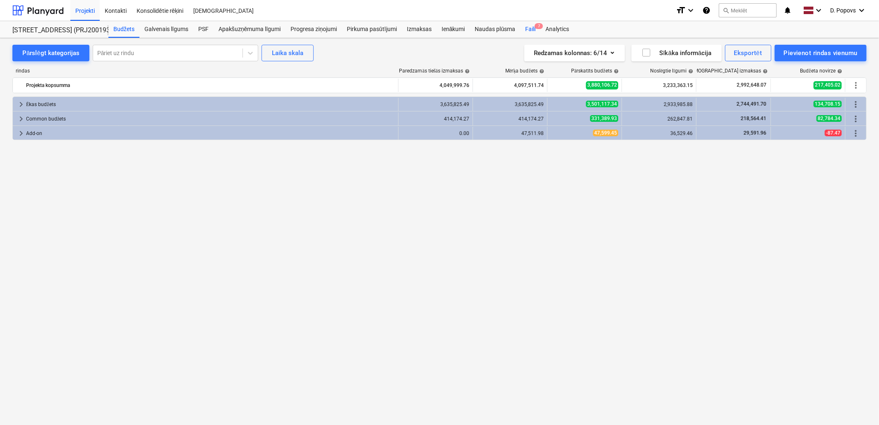
click at [530, 23] on div "Faili 7" at bounding box center [530, 29] width 20 height 17
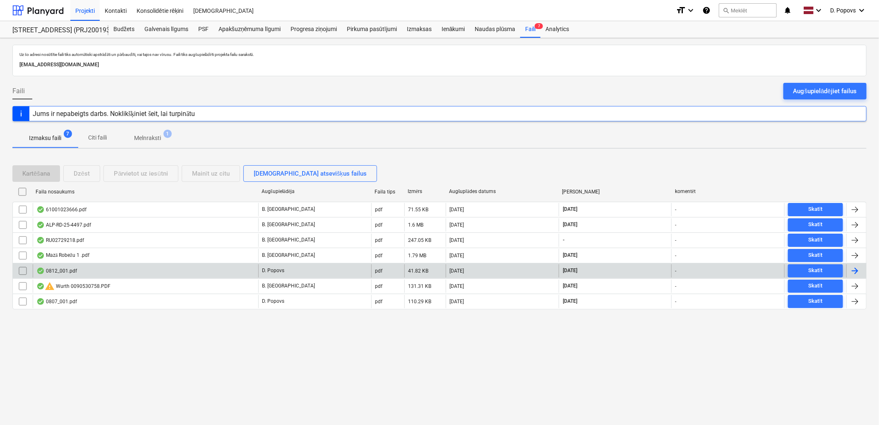
click at [151, 274] on div "0812_001.pdf" at bounding box center [146, 270] width 226 height 13
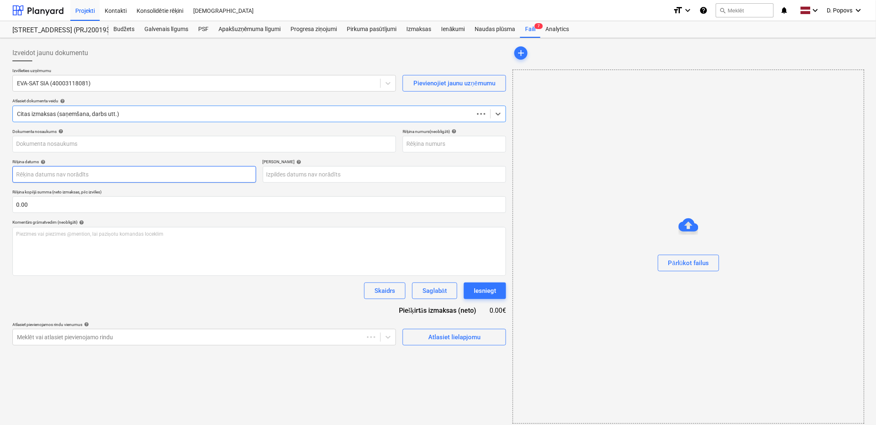
type input "0812_001.pdf"
type input "[DATE]"
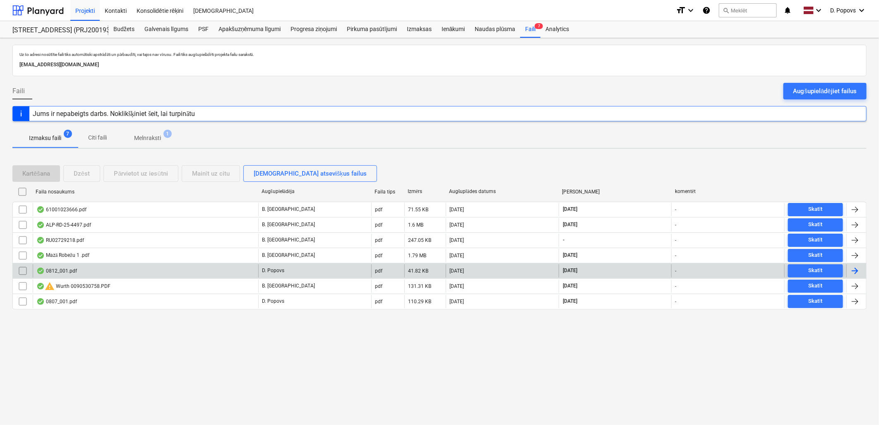
click at [126, 272] on div "0812_001.pdf" at bounding box center [146, 270] width 226 height 13
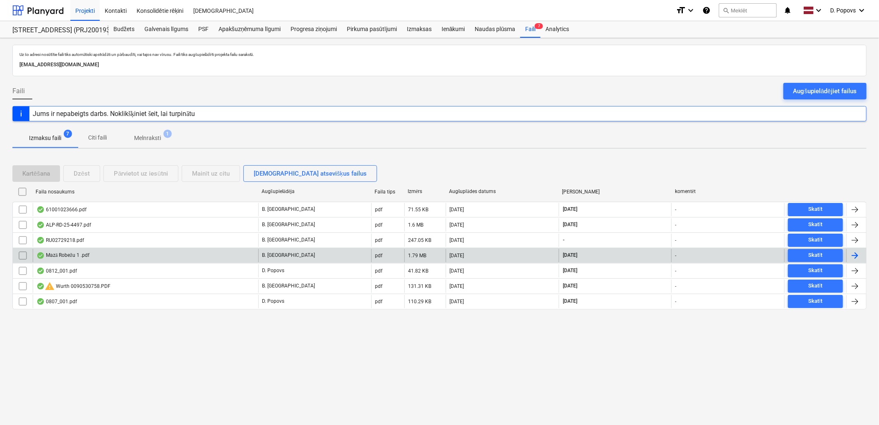
click at [132, 255] on div "Mazā Robežu 1 .pdf" at bounding box center [146, 255] width 226 height 13
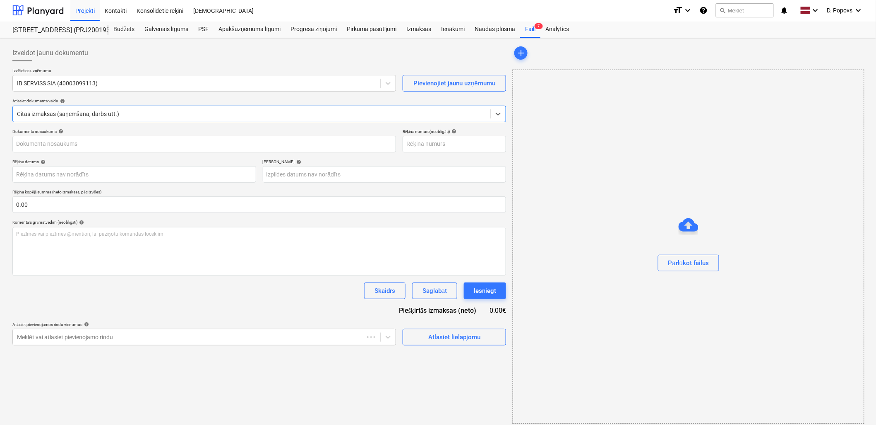
type input "Nr.:294-6337"
type input "[DATE]"
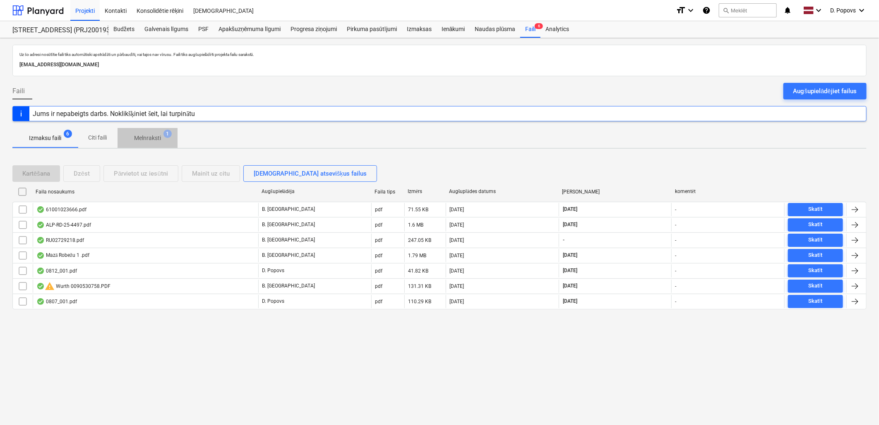
click at [143, 138] on p "Melnraksti" at bounding box center [147, 138] width 27 height 9
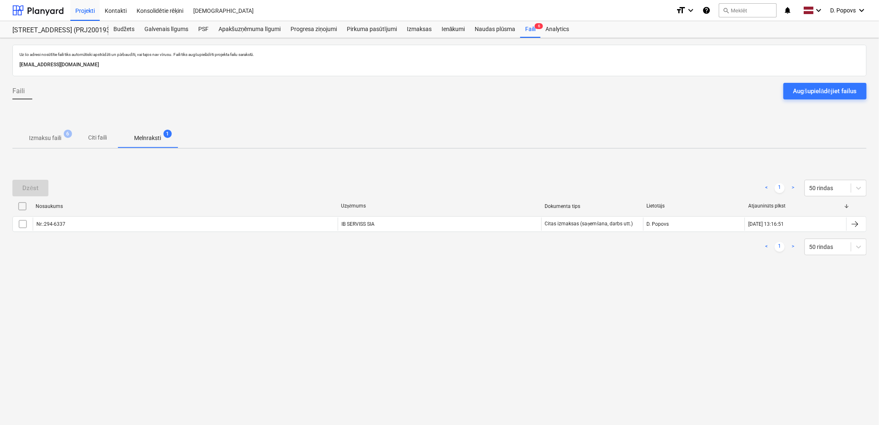
click at [35, 144] on span "Izmaksu faili 6" at bounding box center [44, 137] width 65 height 15
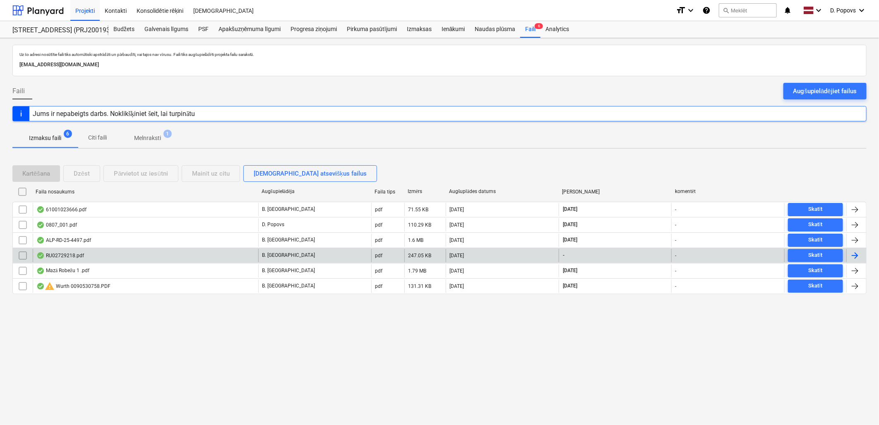
click at [138, 257] on div "RU02729218.pdf" at bounding box center [146, 255] width 226 height 13
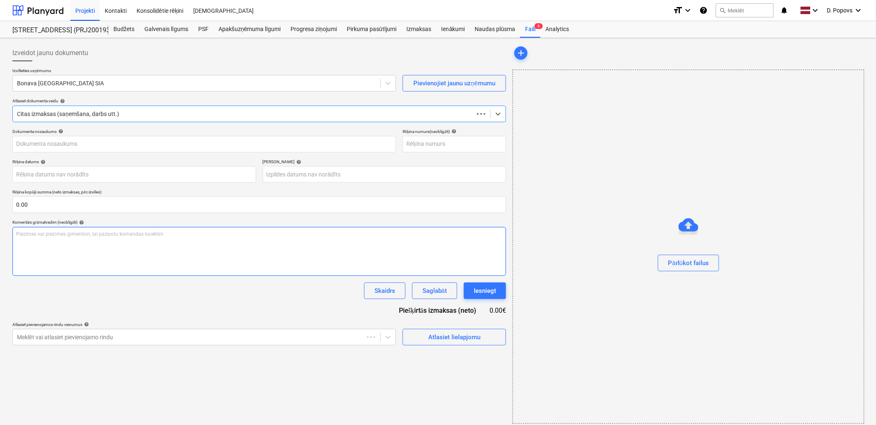
type input "RU02729218.pdf"
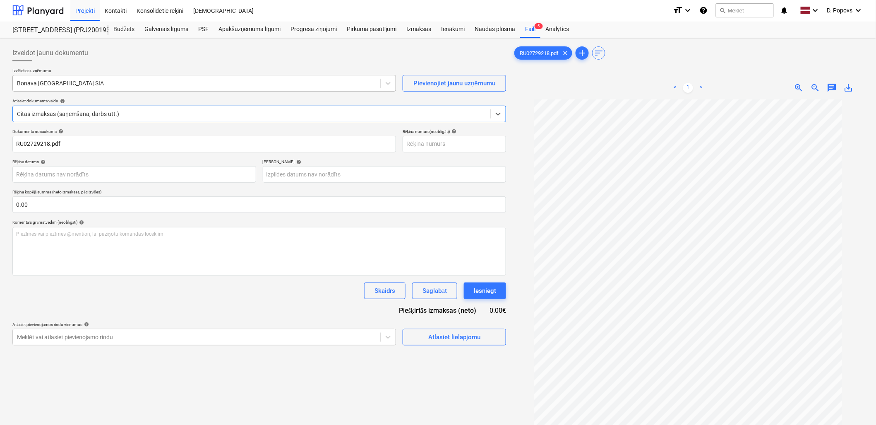
click at [37, 82] on div at bounding box center [196, 83] width 359 height 8
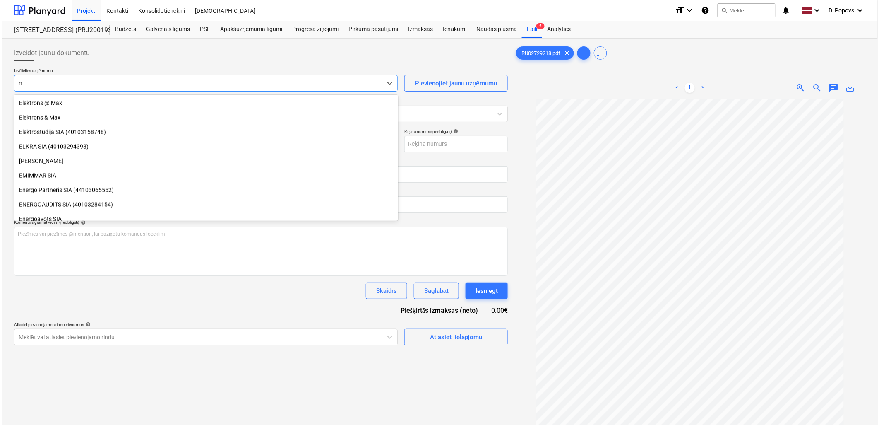
scroll to position [180, 0]
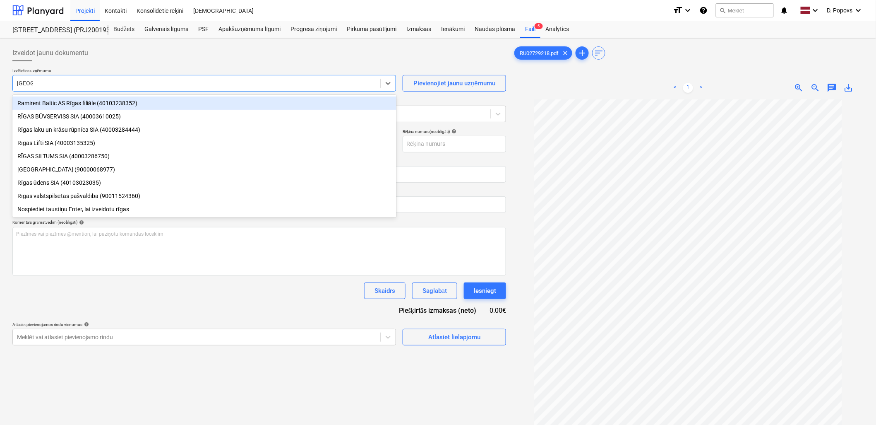
type input "rīgas ū"
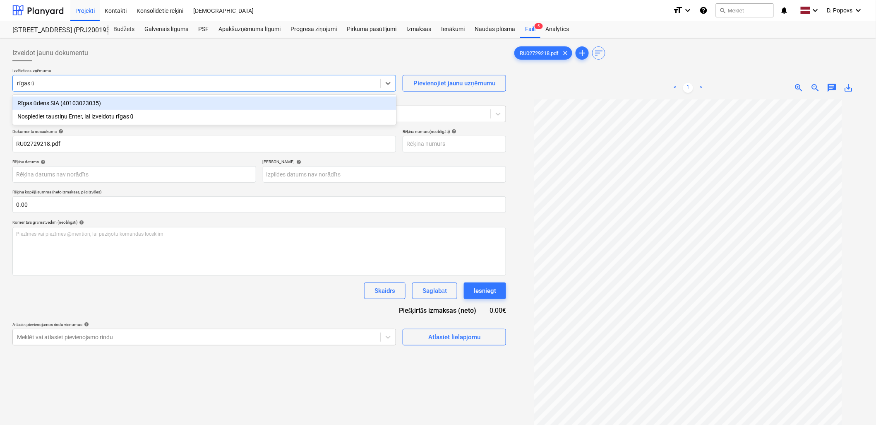
click at [85, 99] on div "Rīgas ūdens SIA (40103023035)" at bounding box center [204, 102] width 384 height 13
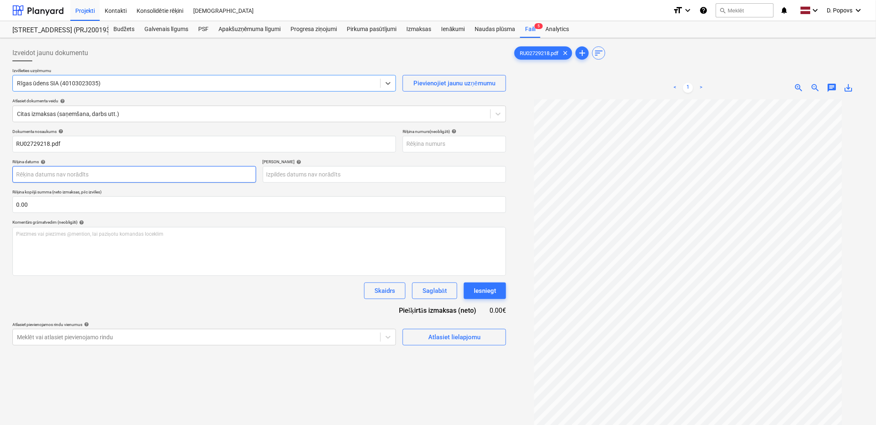
click at [77, 178] on body "Projekti Kontakti Konsolidētie rēķini Iesūtne format_size keyboard_arrow_down h…" at bounding box center [438, 212] width 876 height 425
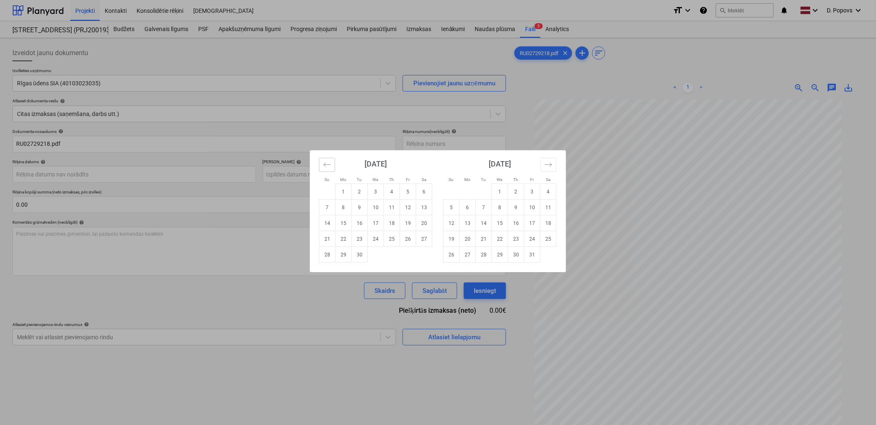
click at [323, 167] on button "Move backward to switch to the previous month." at bounding box center [327, 165] width 16 height 14
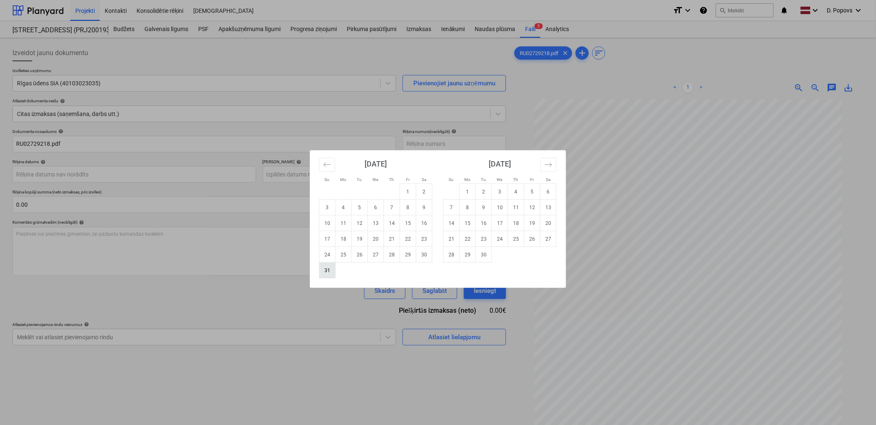
click at [334, 270] on td "31" at bounding box center [328, 270] width 16 height 16
type input "[DATE]"
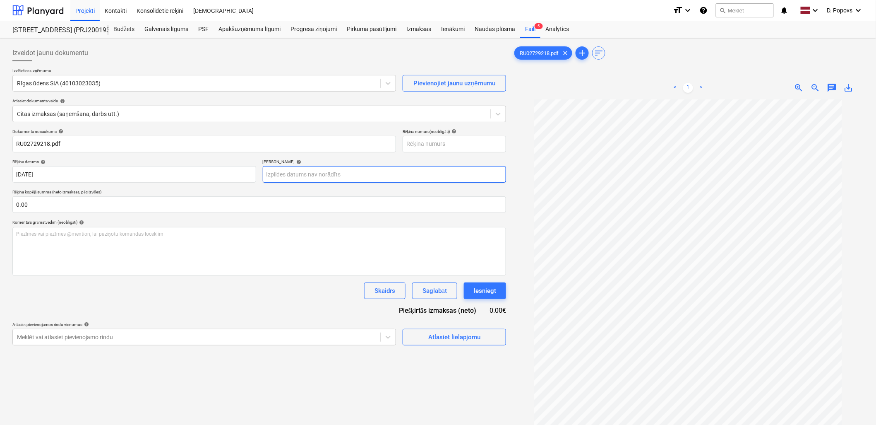
click at [281, 172] on body "Projekti Kontakti Konsolidētie rēķini Iesūtne format_size keyboard_arrow_down h…" at bounding box center [438, 212] width 876 height 425
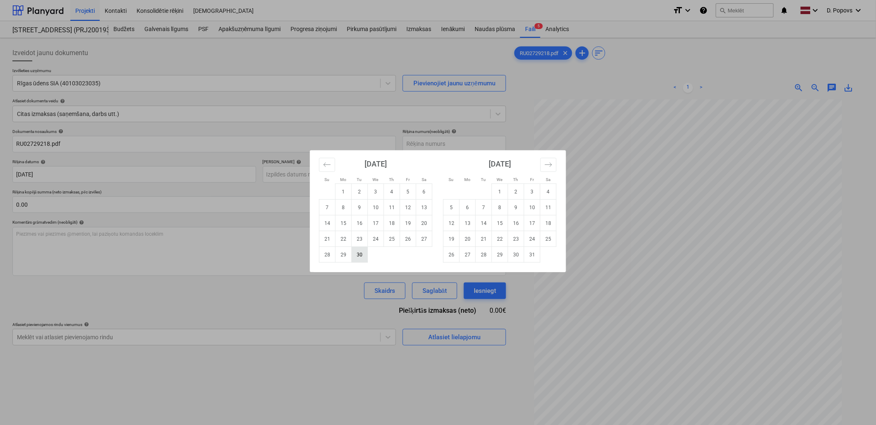
click at [353, 254] on td "30" at bounding box center [360, 255] width 16 height 16
type input "[DATE]"
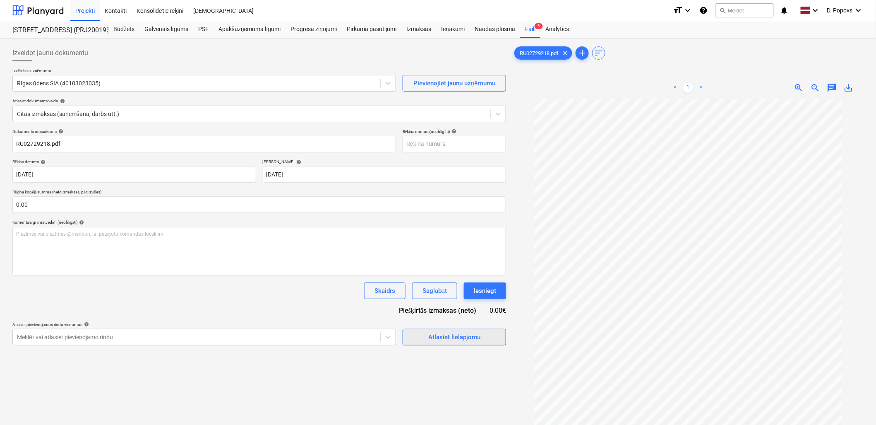
click at [483, 338] on span "Atlasiet lielapjomu" at bounding box center [454, 337] width 83 height 11
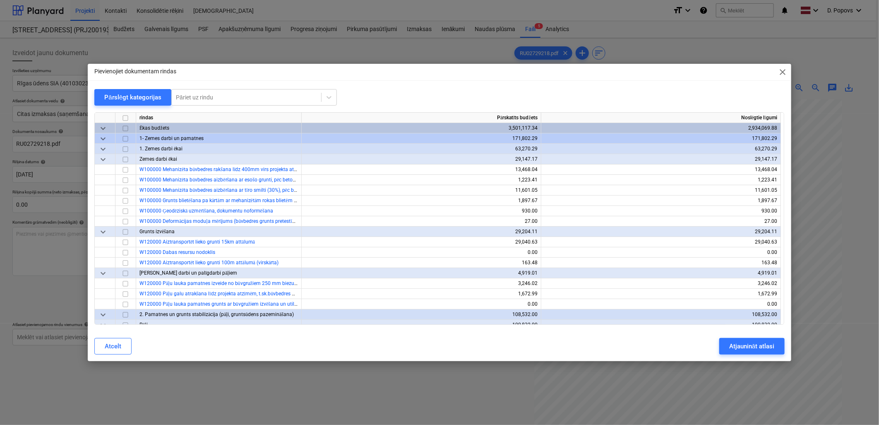
click at [218, 113] on div "rindas" at bounding box center [219, 118] width 166 height 10
click at [232, 96] on div at bounding box center [246, 97] width 141 height 8
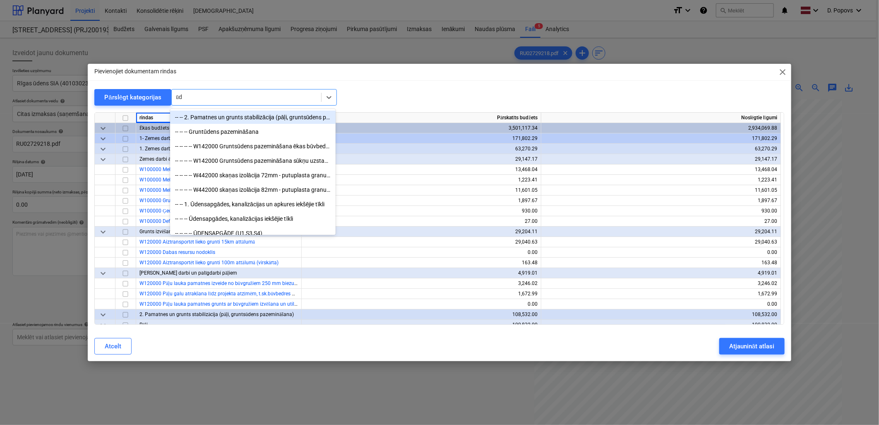
type input "ū"
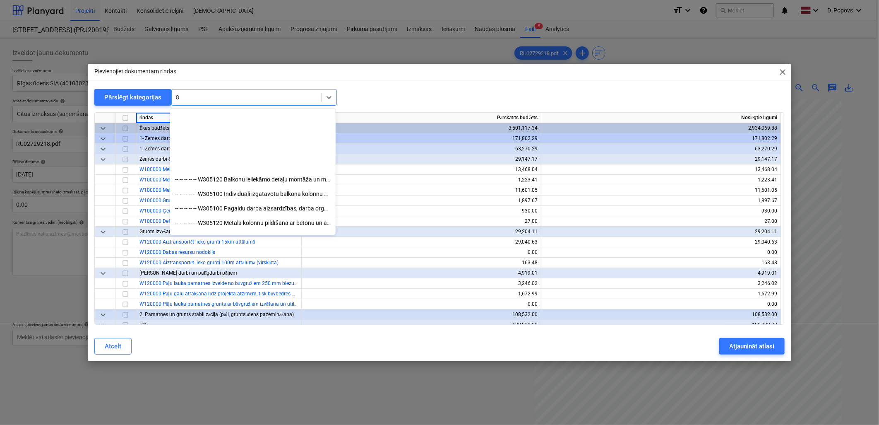
scroll to position [1793, 0]
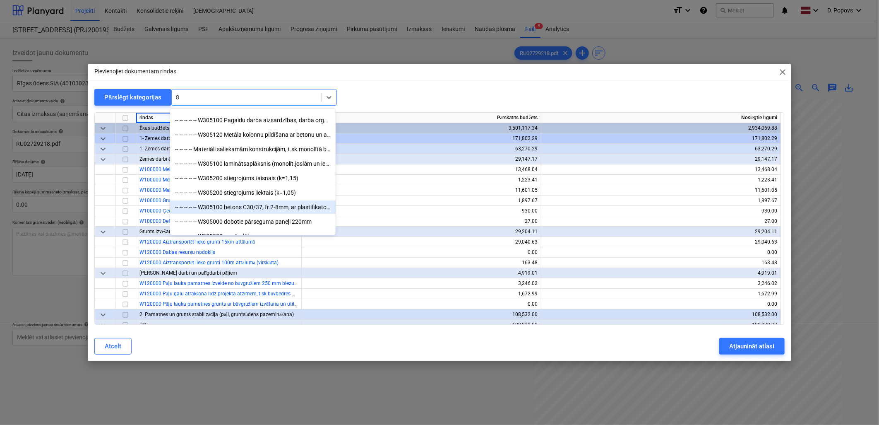
type input "8"
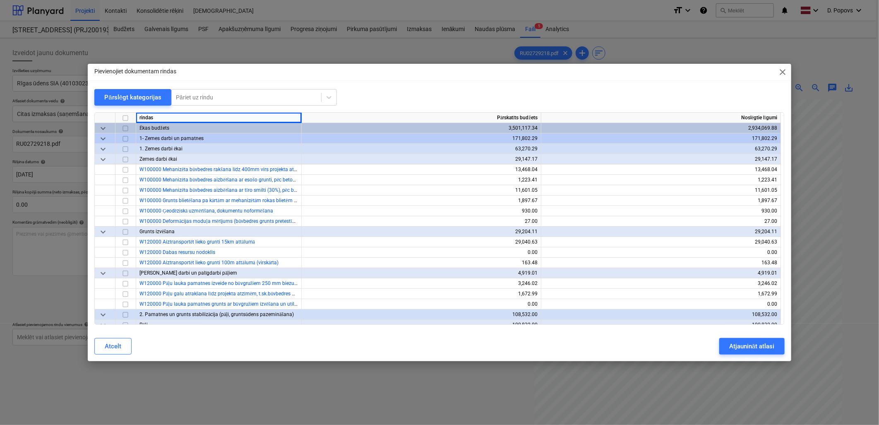
click at [284, 342] on div "Atcelt Atjaunināt atlasi" at bounding box center [439, 346] width 690 height 17
click at [103, 136] on span "keyboard_arrow_down" at bounding box center [103, 139] width 10 height 10
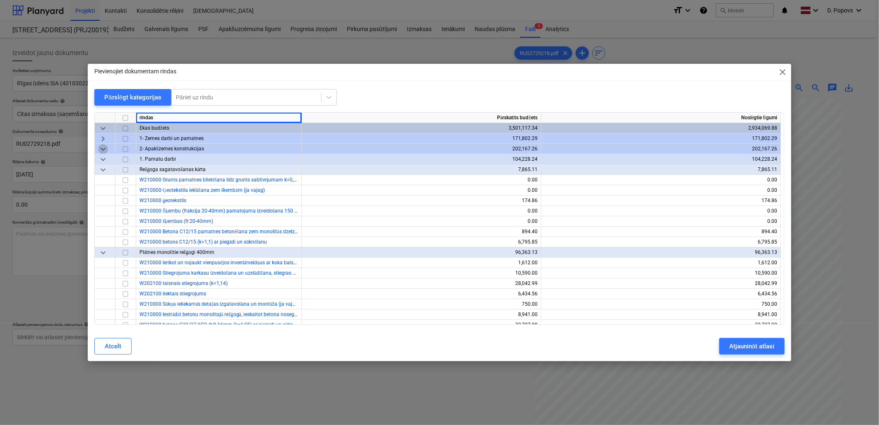
click at [104, 147] on span "keyboard_arrow_down" at bounding box center [103, 149] width 10 height 10
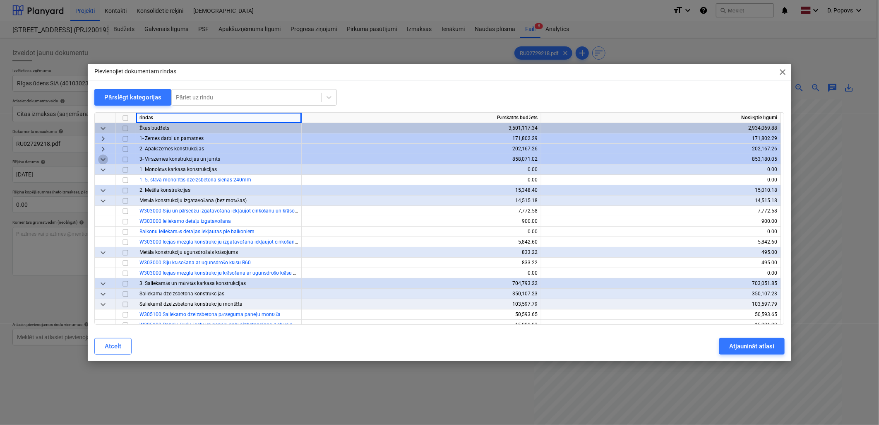
click at [104, 156] on span "keyboard_arrow_down" at bounding box center [103, 159] width 10 height 10
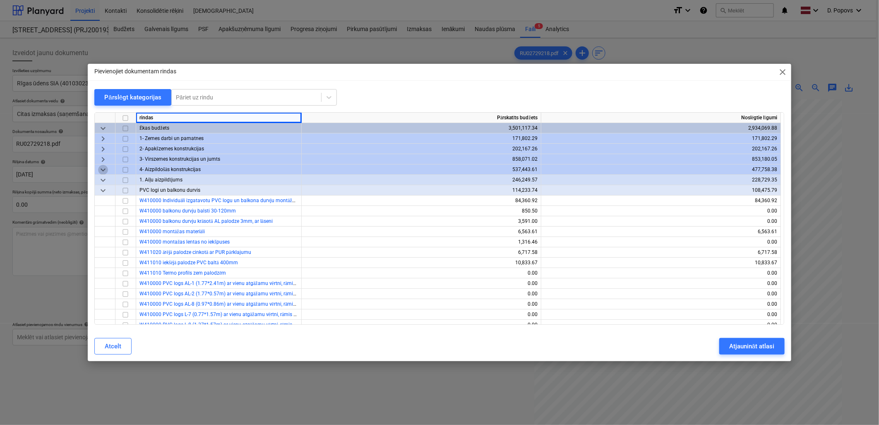
click at [104, 171] on span "keyboard_arrow_down" at bounding box center [103, 170] width 10 height 10
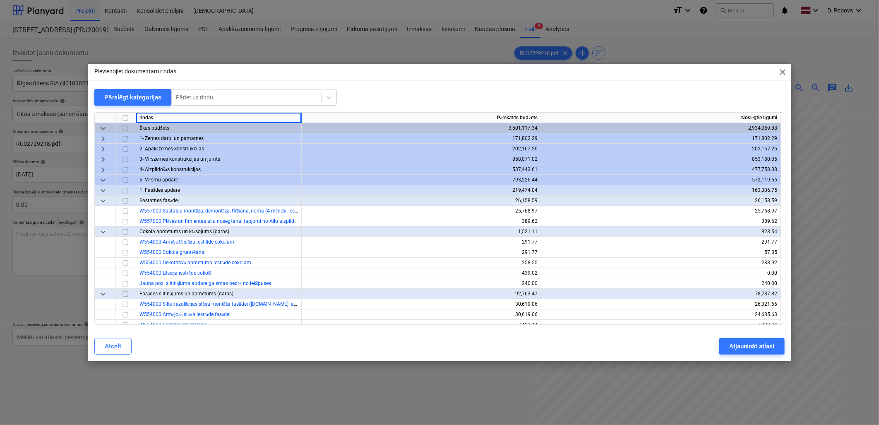
click at [108, 180] on span "keyboard_arrow_down" at bounding box center [103, 180] width 10 height 10
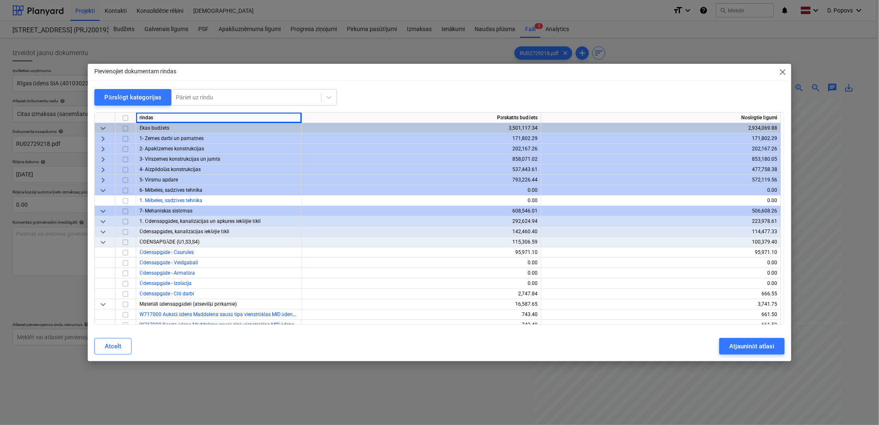
click at [108, 190] on div "keyboard_arrow_down" at bounding box center [105, 190] width 21 height 10
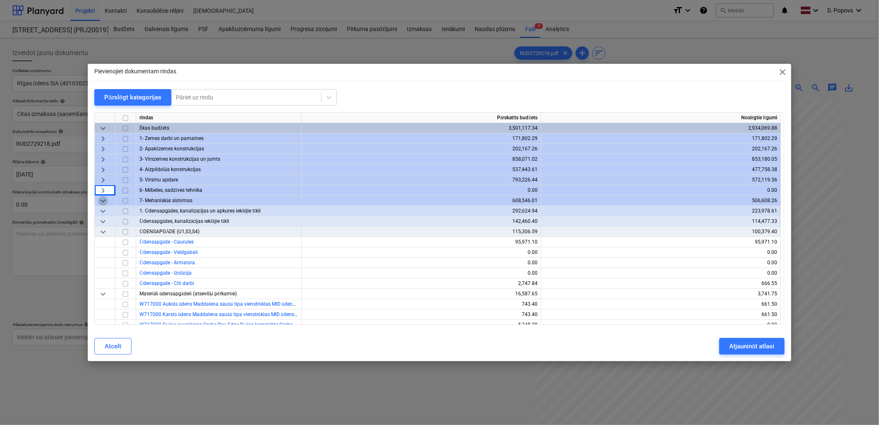
click at [106, 201] on span "keyboard_arrow_down" at bounding box center [103, 201] width 10 height 10
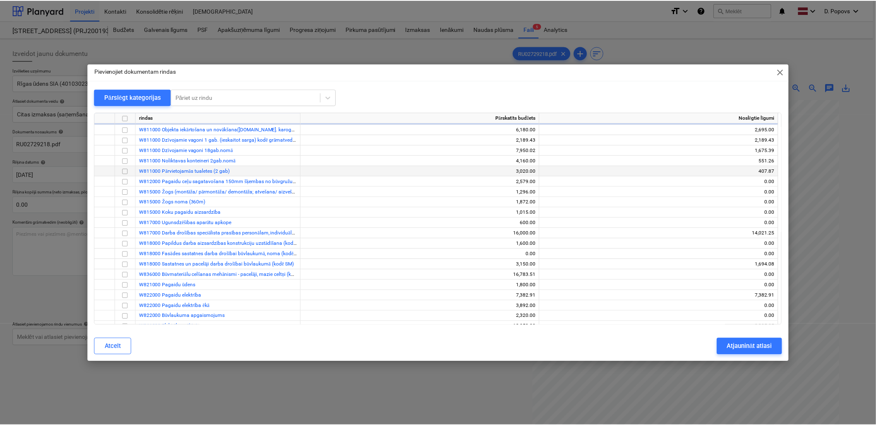
scroll to position [138, 0]
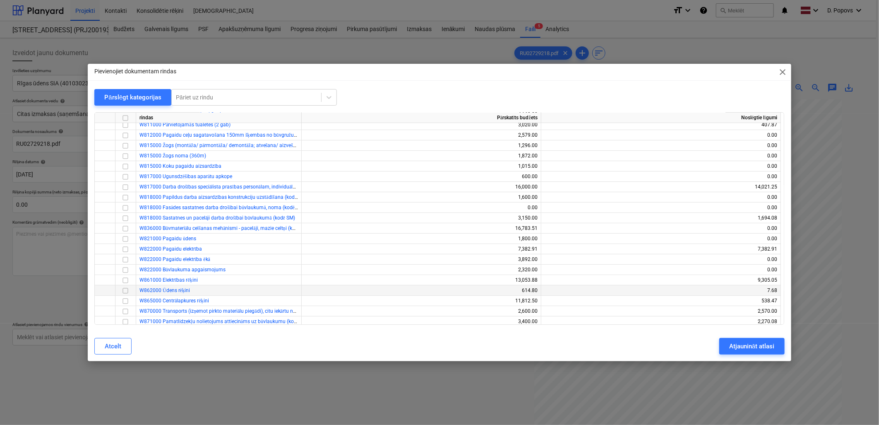
click at [125, 290] on input "checkbox" at bounding box center [125, 291] width 10 height 10
click at [714, 344] on div "Atcelt Atjaunināt atlasi" at bounding box center [439, 346] width 690 height 17
click at [724, 344] on button "Atjaunināt atlasi" at bounding box center [751, 346] width 65 height 17
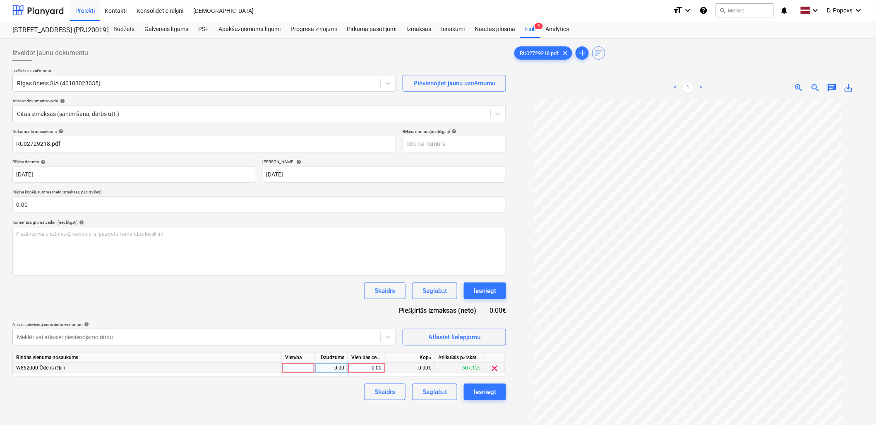
click at [374, 369] on div "0.00" at bounding box center [366, 368] width 30 height 10
type input "3.84"
click at [350, 386] on div "Skaidrs Saglabāt Iesniegt" at bounding box center [259, 391] width 494 height 17
click at [429, 389] on div "Saglabāt" at bounding box center [435, 391] width 24 height 11
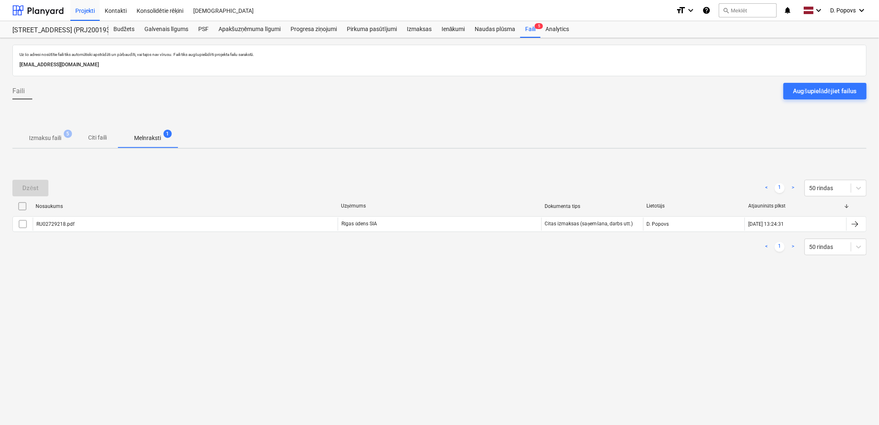
click at [47, 141] on p "Izmaksu faili" at bounding box center [45, 138] width 32 height 9
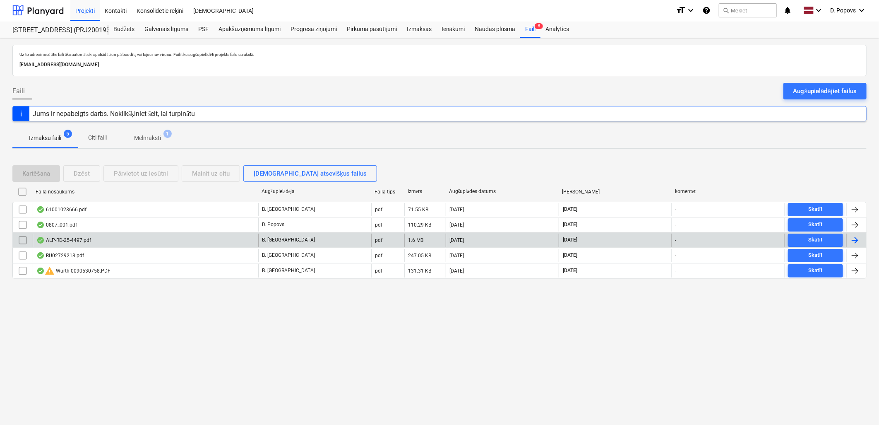
click at [159, 245] on div "ALP-RD-25-4497.pdf" at bounding box center [146, 239] width 226 height 13
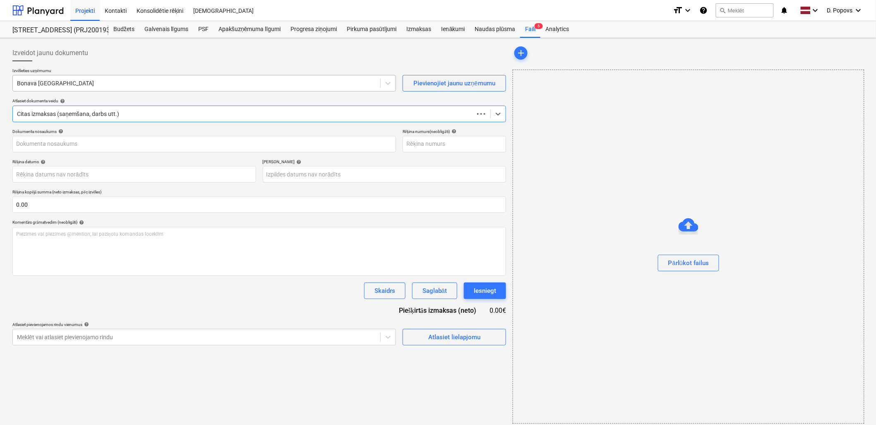
type input "ALP-RD-25-4497"
type input "[DATE]"
click at [193, 87] on div at bounding box center [196, 83] width 359 height 8
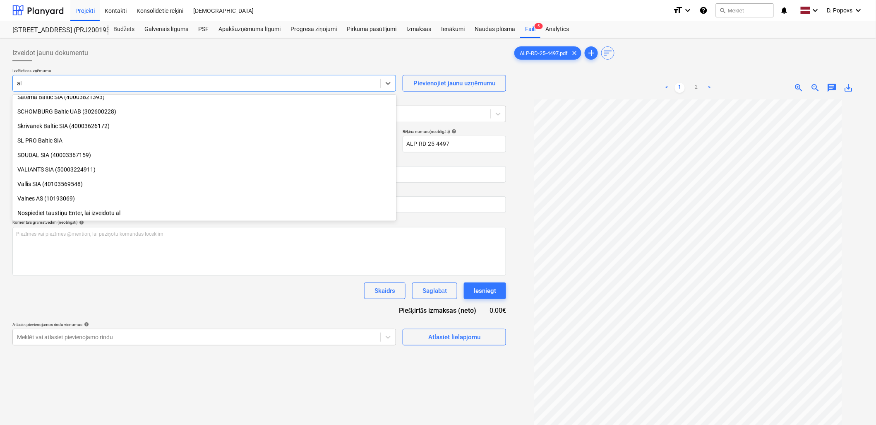
scroll to position [919, 0]
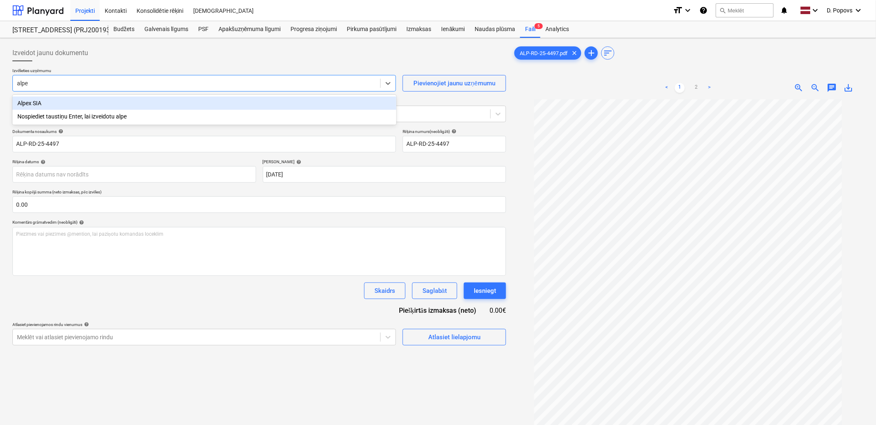
type input "alpex"
click at [155, 100] on div "Alpex SIA" at bounding box center [204, 102] width 384 height 13
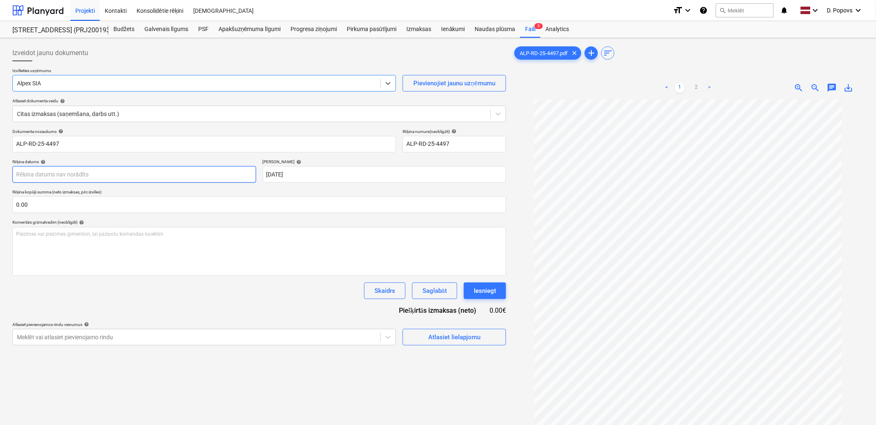
click at [171, 178] on body "Projekti Kontakti Konsolidētie rēķini Iesūtne format_size keyboard_arrow_down h…" at bounding box center [438, 212] width 876 height 425
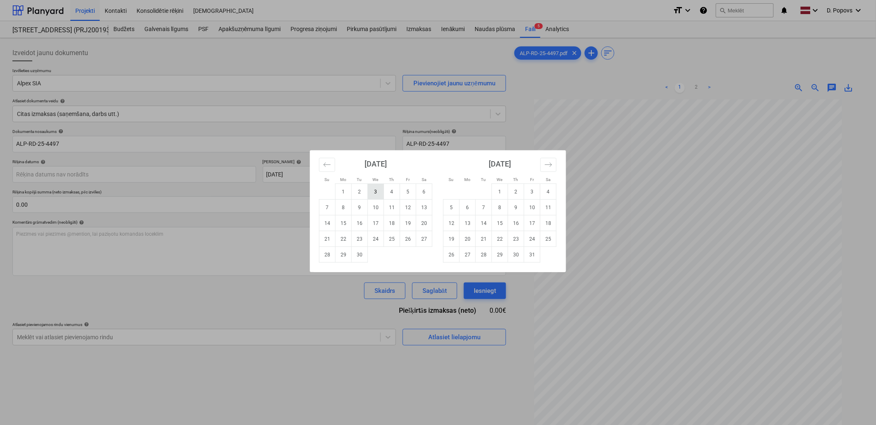
click at [371, 195] on td "3" at bounding box center [376, 192] width 16 height 16
type input "[DATE]"
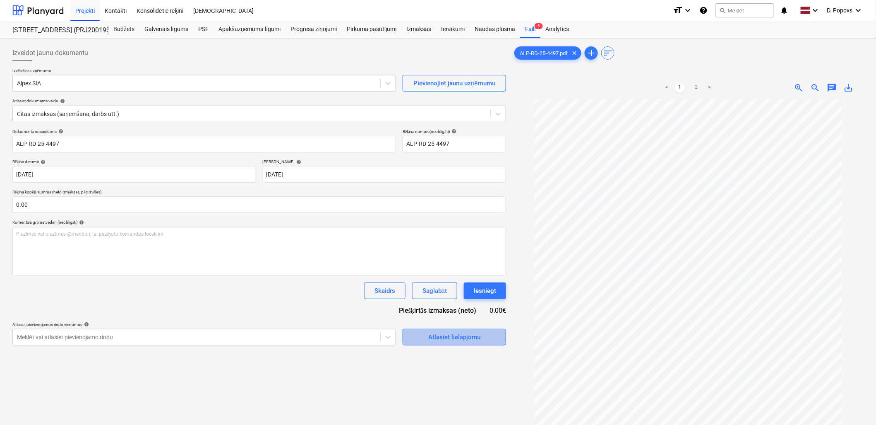
click at [437, 342] on div "Atlasiet lielapjomu" at bounding box center [454, 337] width 52 height 11
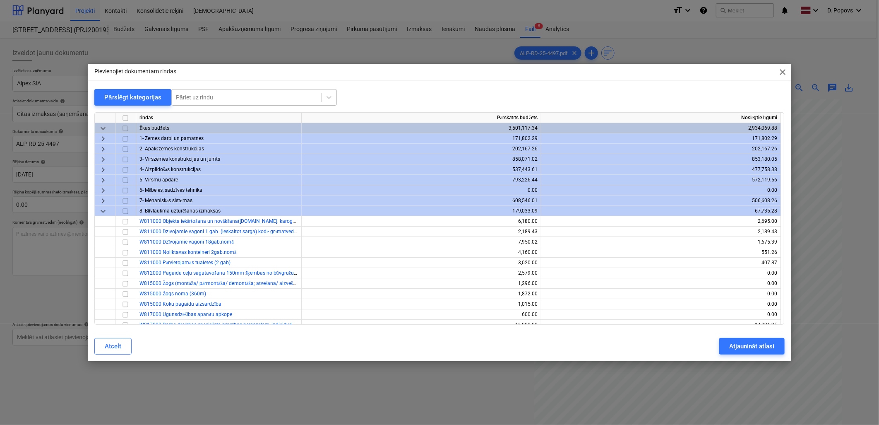
click at [238, 94] on div at bounding box center [246, 97] width 141 height 8
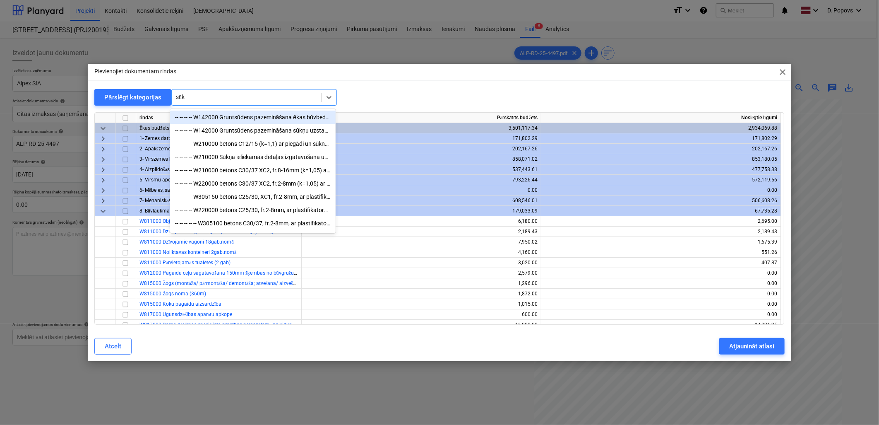
type input "sūk"
click at [405, 402] on div "Pievienojiet dokumentam rindas close Pārslēgt kategorijas option -- -- -- -- W1…" at bounding box center [439, 212] width 879 height 425
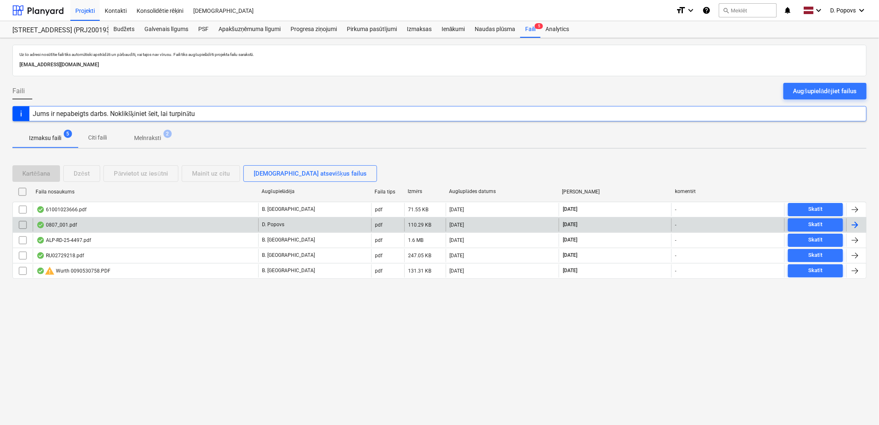
click at [161, 228] on div "0807_001.pdf" at bounding box center [146, 224] width 226 height 13
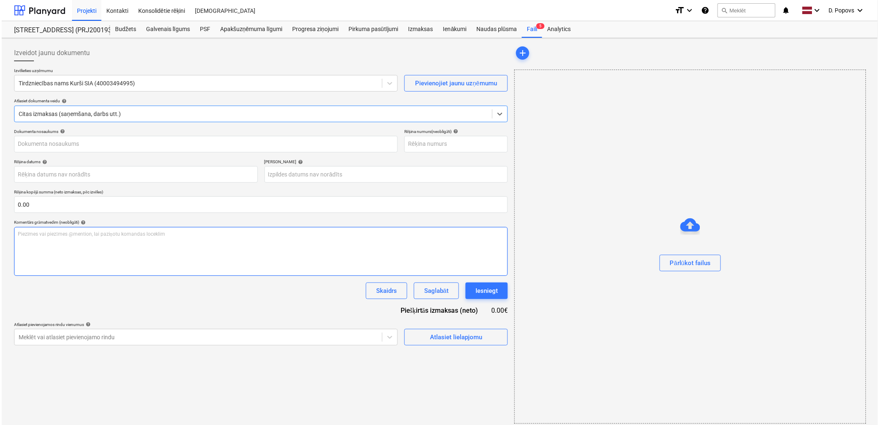
type input "KUR25-038239"
type input "[DATE]"
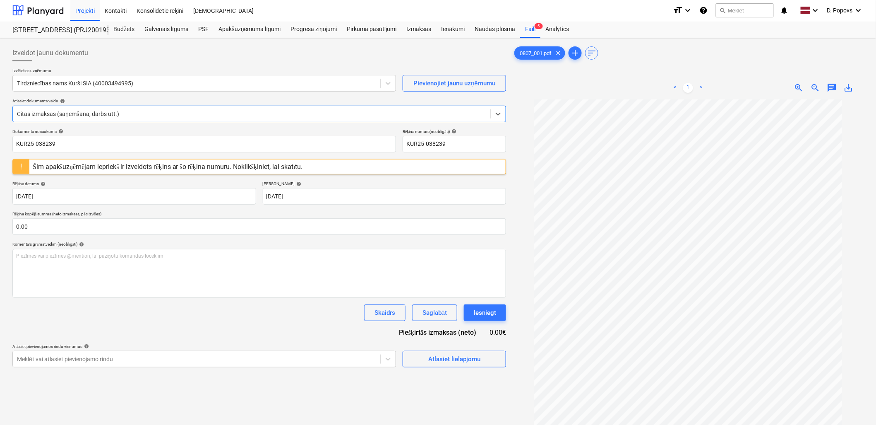
click at [256, 164] on div "Šim apakšuzņēmējam iepriekš ir izveidots rēķins ar šo rēķina numuru. Noklikšķin…" at bounding box center [168, 167] width 270 height 8
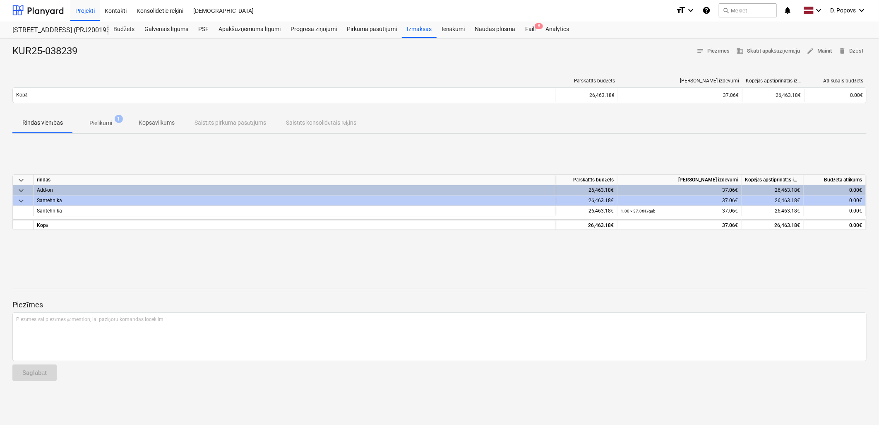
click at [99, 122] on p "Pielikumi" at bounding box center [100, 123] width 23 height 9
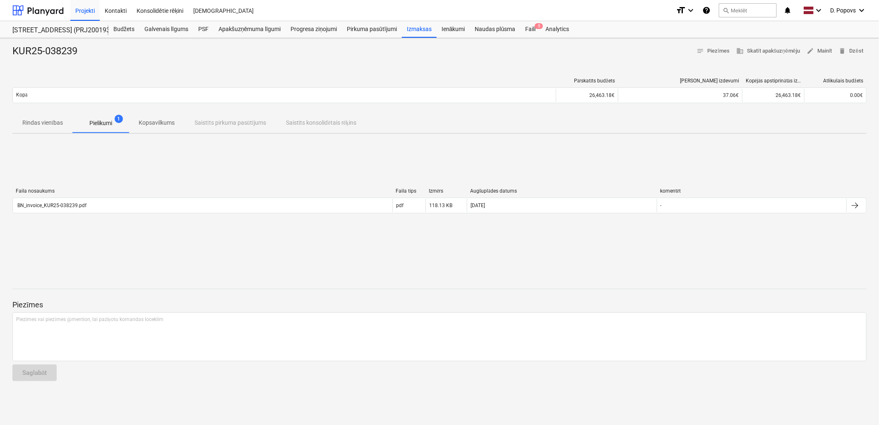
click at [42, 120] on p "Rindas vienības" at bounding box center [42, 122] width 41 height 9
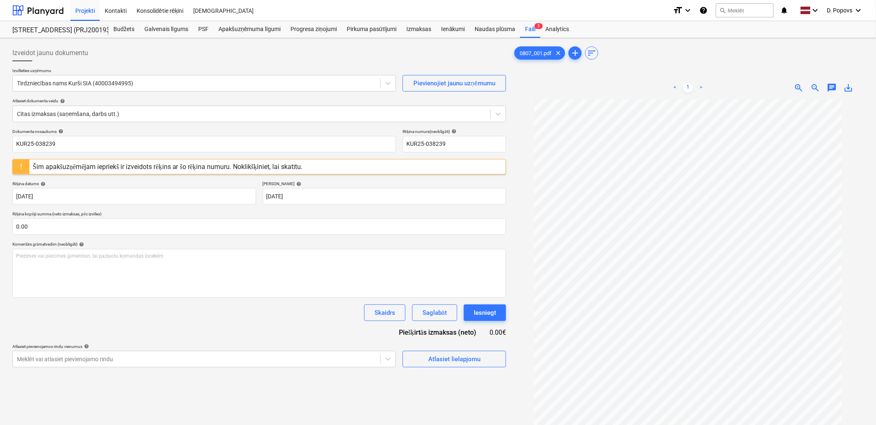
click at [243, 323] on div "Dokumenta nosaukums help KUR25-038239 Rēķina numurs (neobligāti) help KUR25-038…" at bounding box center [259, 248] width 494 height 238
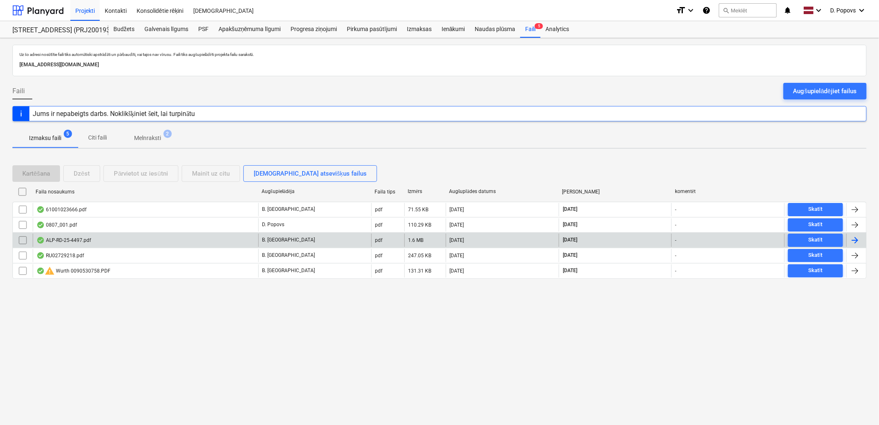
click at [88, 245] on div "ALP-RD-25-4497.pdf" at bounding box center [146, 239] width 226 height 13
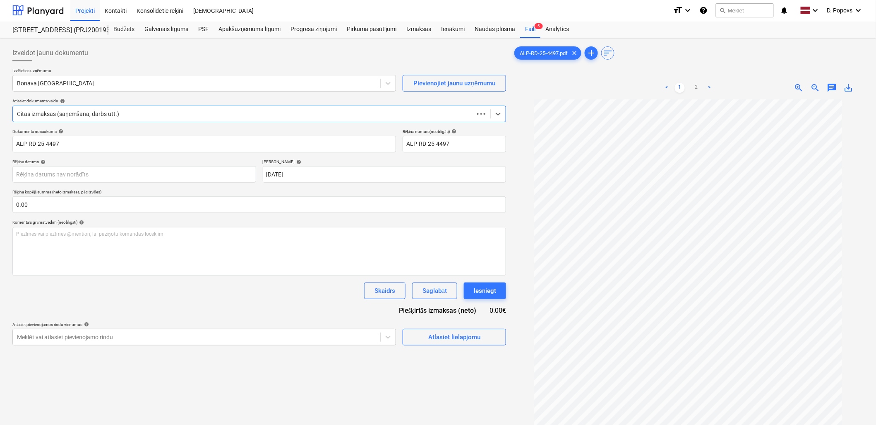
type input "[DATE]"
click at [844, 84] on span "save_alt" at bounding box center [849, 88] width 10 height 10
click at [235, 58] on div "Izveidot jaunu dokumentu" at bounding box center [259, 53] width 494 height 17
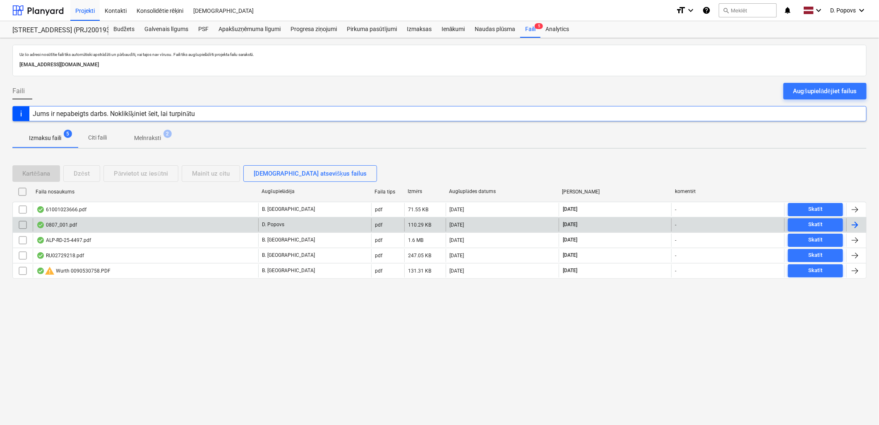
click at [185, 223] on div "0807_001.pdf" at bounding box center [146, 224] width 226 height 13
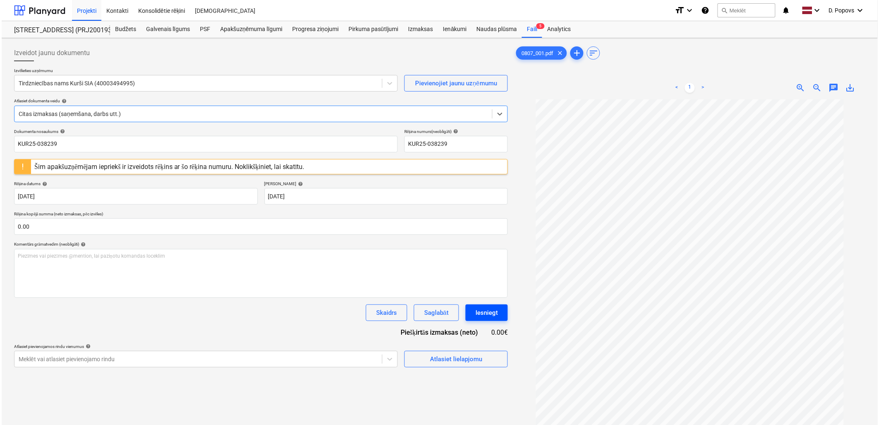
scroll to position [35, 0]
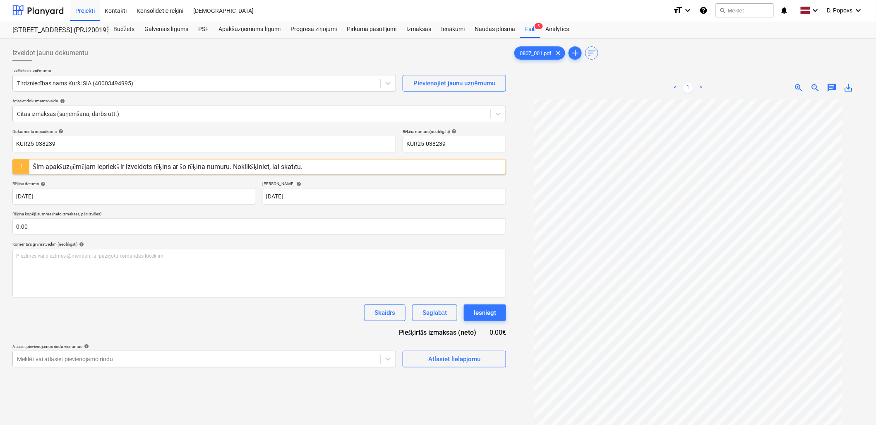
click at [149, 165] on div "Šim apakšuzņēmējam iepriekš ir izveidots rēķins ar šo rēķina numuru. Noklikšķin…" at bounding box center [168, 167] width 270 height 8
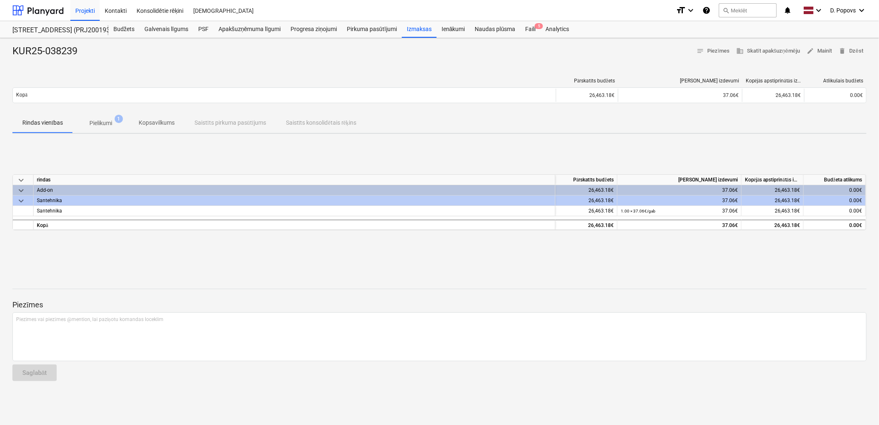
click at [109, 127] on p "Pielikumi" at bounding box center [100, 123] width 23 height 9
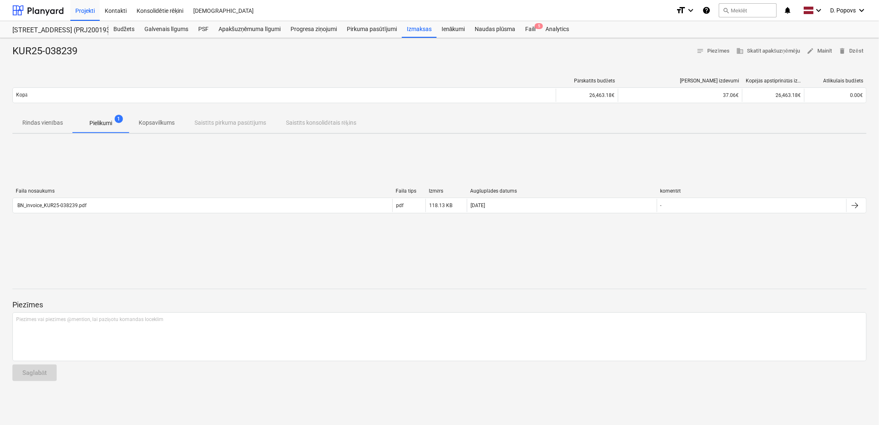
click at [269, 218] on div "Faila nosaukums Faila tips Izmērs Augšuplādes datums komentēt BN_invoice_KUR25-…" at bounding box center [439, 202] width 854 height 42
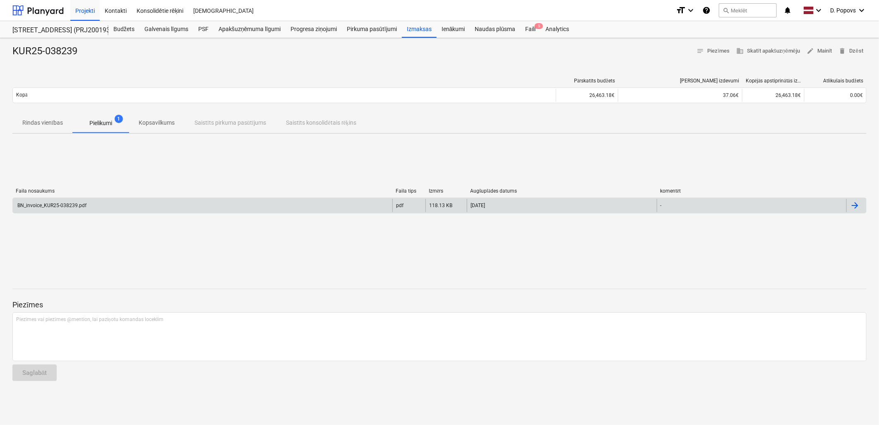
click at [269, 210] on div "BN_invoice_KUR25-038239.pdf" at bounding box center [203, 205] width 380 height 13
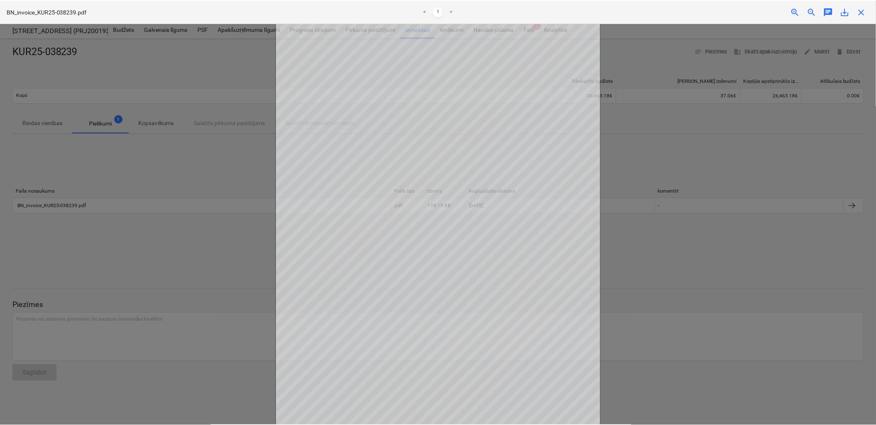
scroll to position [21, 0]
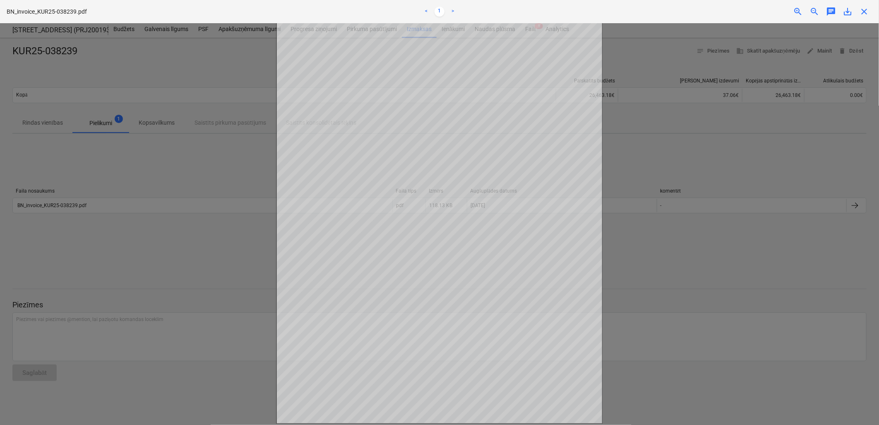
click at [711, 279] on div at bounding box center [439, 223] width 879 height 401
click at [125, 211] on div at bounding box center [439, 223] width 879 height 401
click at [864, 9] on span "close" at bounding box center [864, 12] width 10 height 10
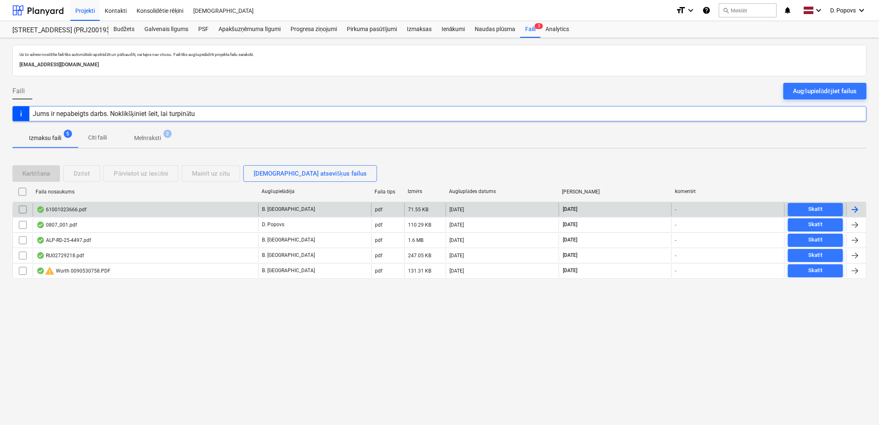
click at [112, 203] on div "61001023666.pdf" at bounding box center [146, 209] width 226 height 13
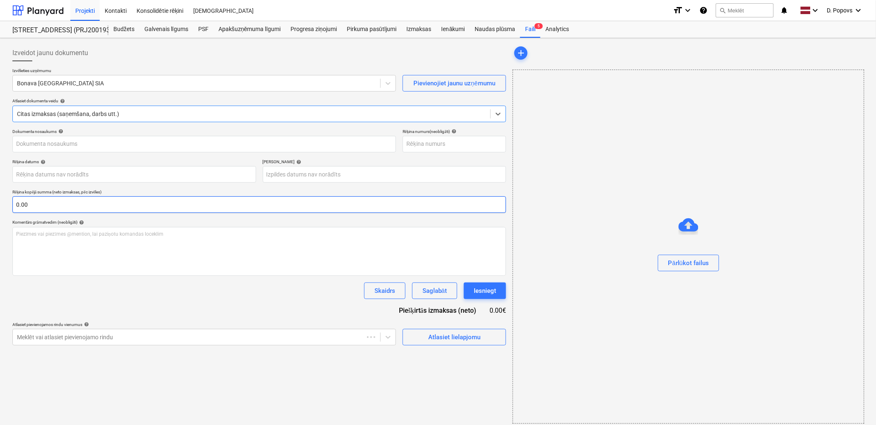
type input "61001023666"
type input "[DATE]"
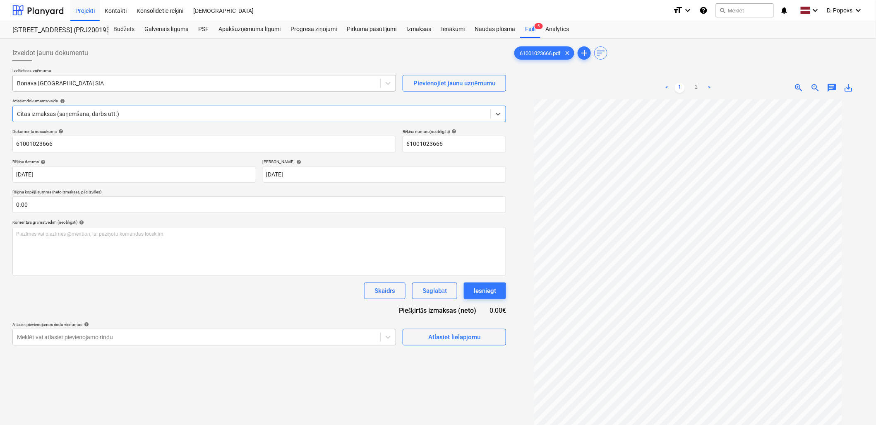
click at [123, 85] on div at bounding box center [196, 83] width 359 height 8
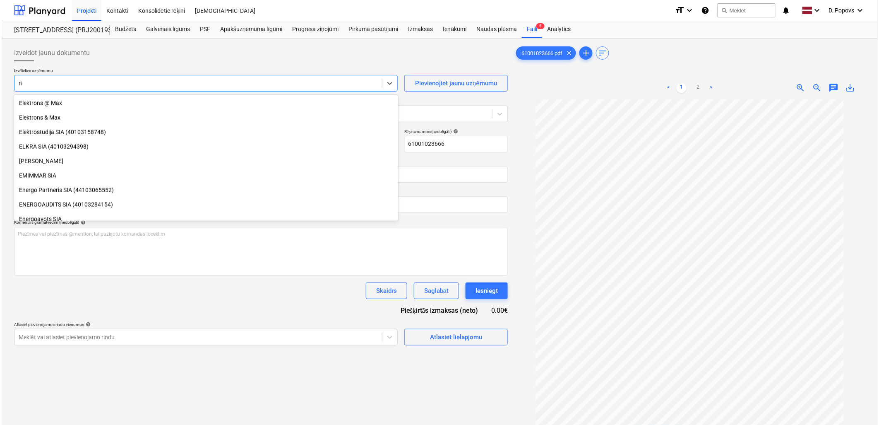
scroll to position [180, 0]
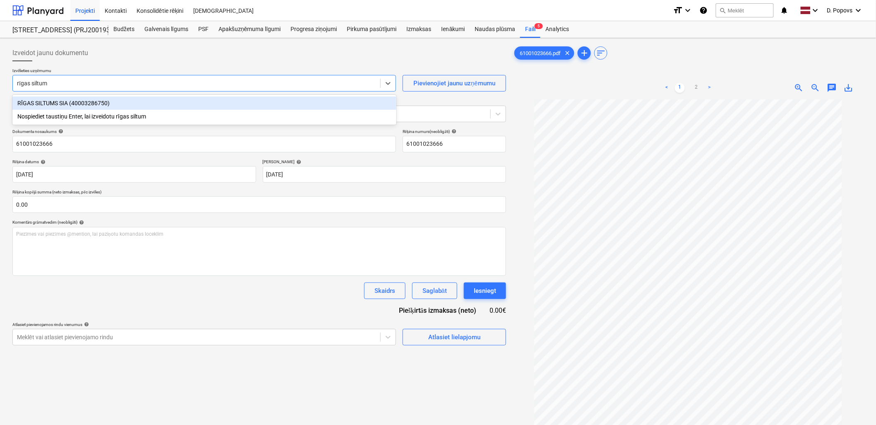
type input "rīgas siltums"
click at [146, 96] on div "RĪGAS SILTUMS SIA (40003286750) Nospiediet taustiņu Enter, lai izveidotu rīgas …" at bounding box center [204, 110] width 384 height 30
click at [135, 103] on div "RĪGAS SILTUMS SIA (40003286750)" at bounding box center [204, 102] width 384 height 13
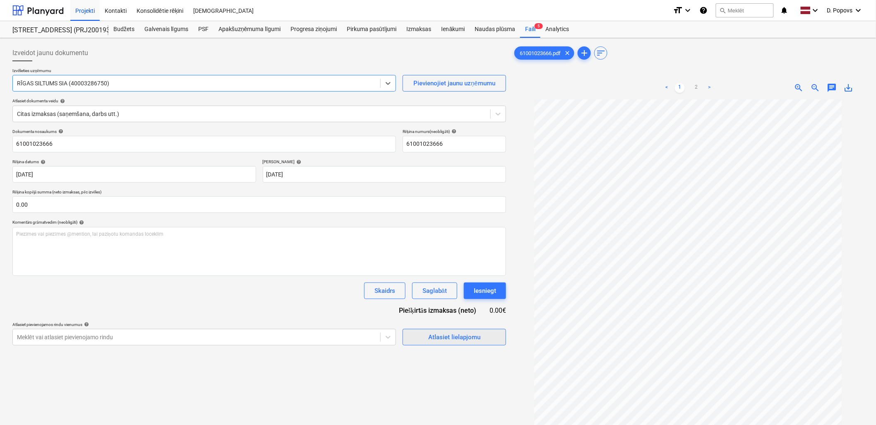
click at [435, 337] on div "Atlasiet lielapjomu" at bounding box center [454, 337] width 52 height 11
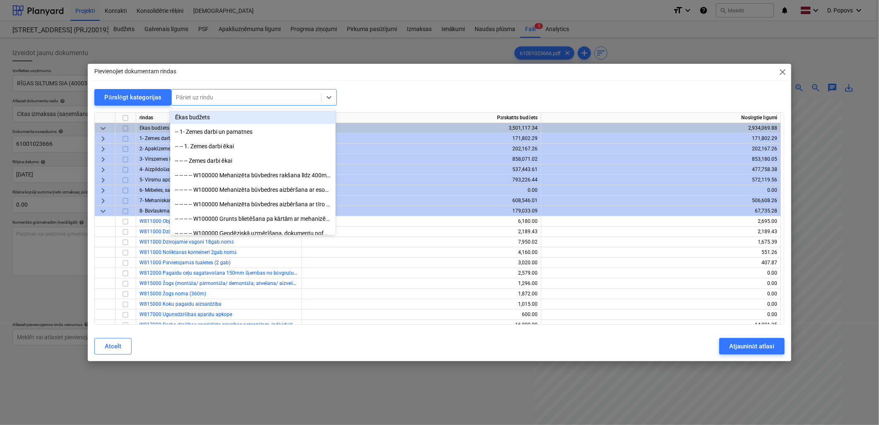
click at [265, 93] on div at bounding box center [246, 97] width 141 height 8
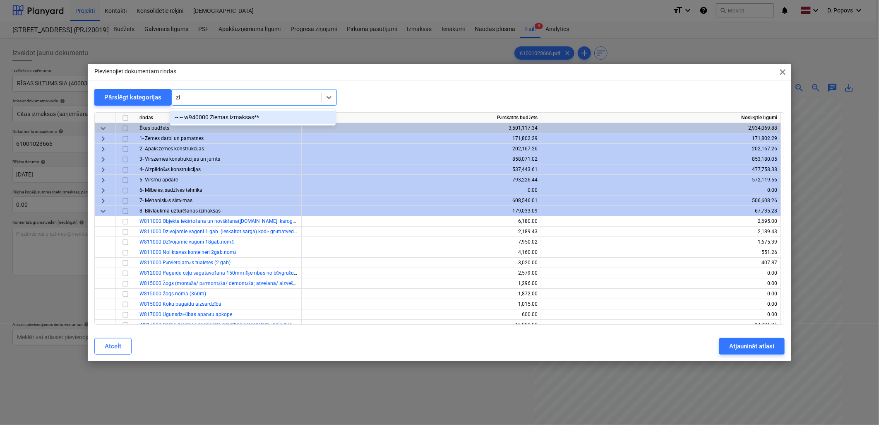
type input "z"
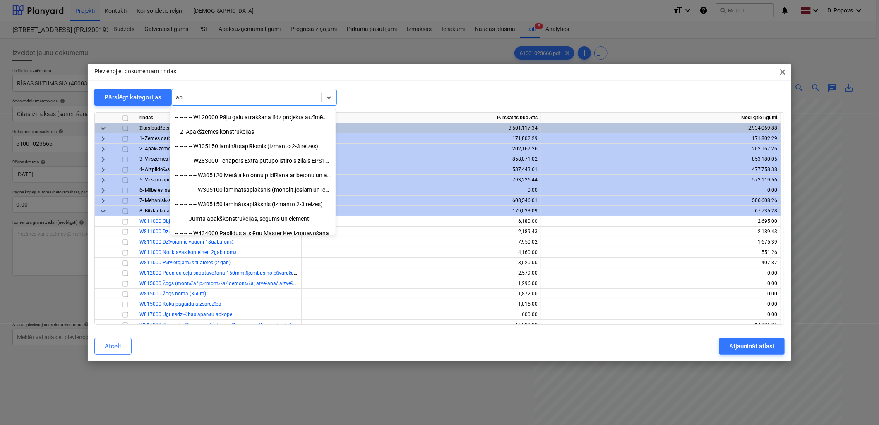
type input "a"
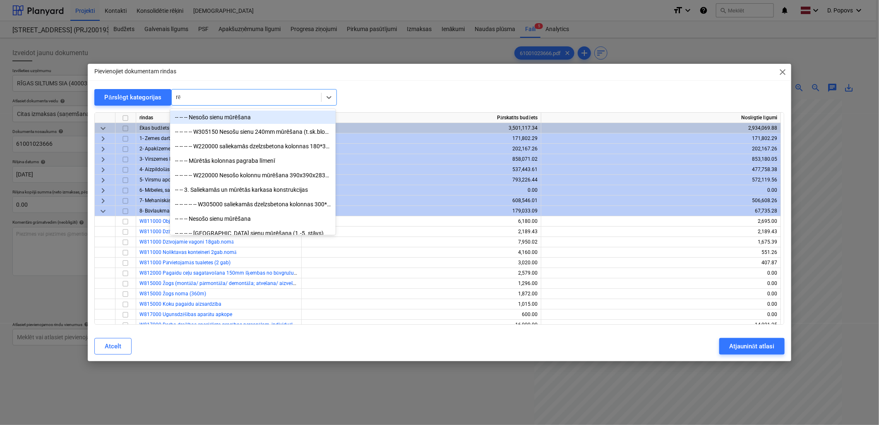
type input "rēķ"
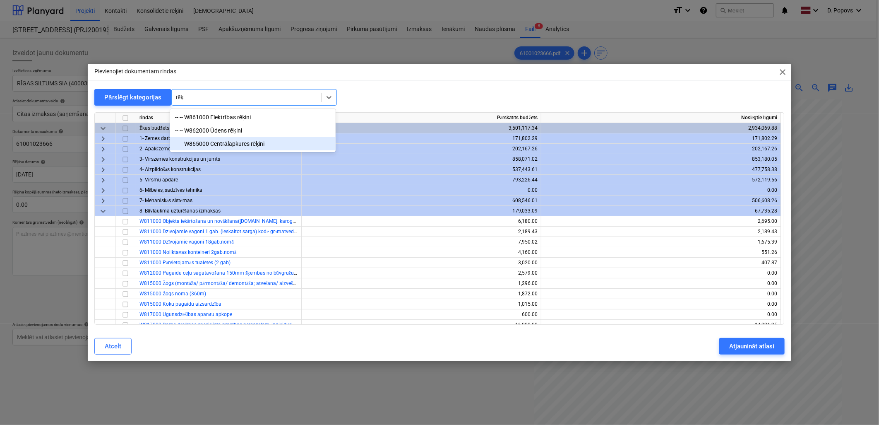
click at [281, 143] on div "-- -- W865000 Centrālapkures rēķini" at bounding box center [253, 143] width 166 height 13
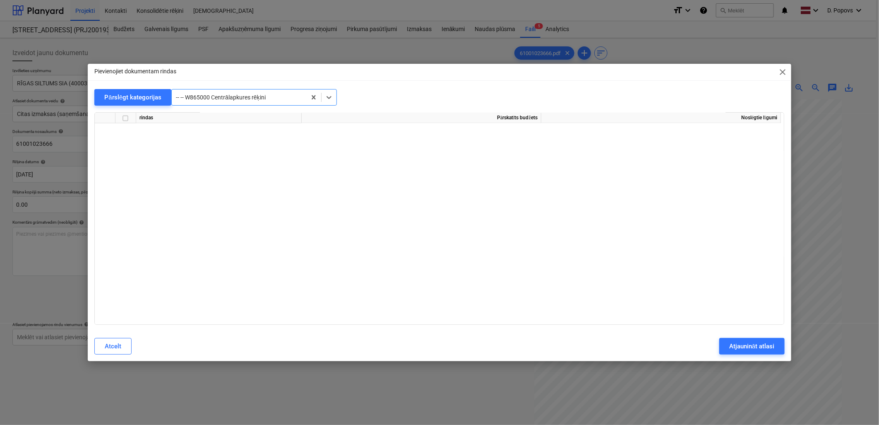
scroll to position [7326, 0]
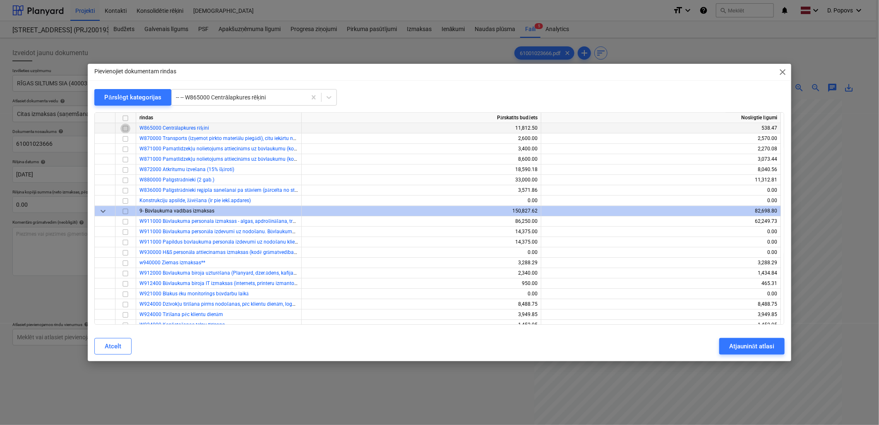
click at [122, 125] on input "checkbox" at bounding box center [125, 128] width 10 height 10
click at [753, 343] on div "Atjaunināt atlasi" at bounding box center [751, 346] width 45 height 11
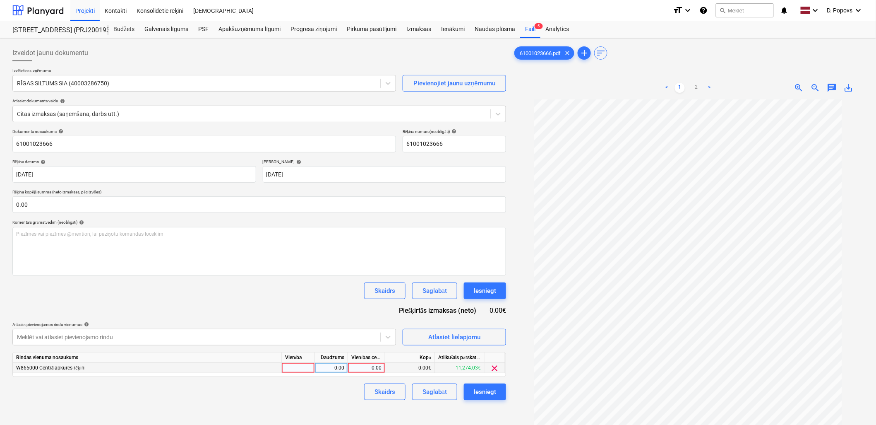
click at [366, 372] on div "0.00" at bounding box center [366, 368] width 30 height 10
type input "163.17"
click at [312, 392] on div "Skaidrs Saglabāt Iesniegt" at bounding box center [259, 391] width 494 height 17
click at [427, 395] on div "Saglabāt" at bounding box center [435, 391] width 24 height 11
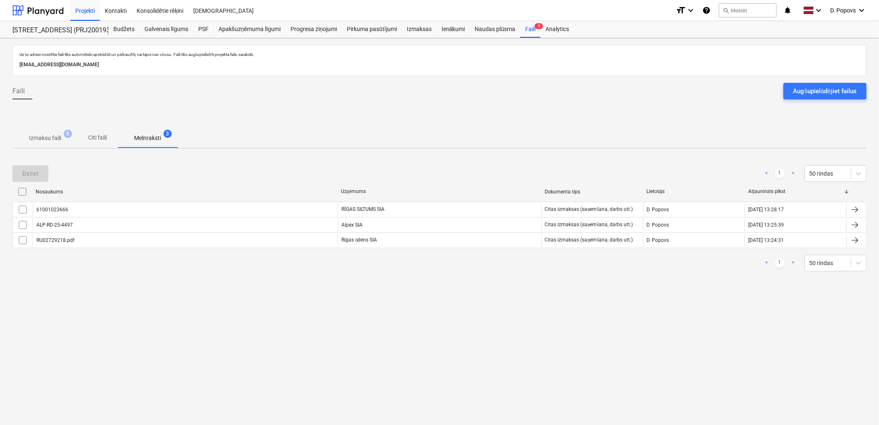
click at [57, 135] on p "Izmaksu faili" at bounding box center [45, 138] width 32 height 9
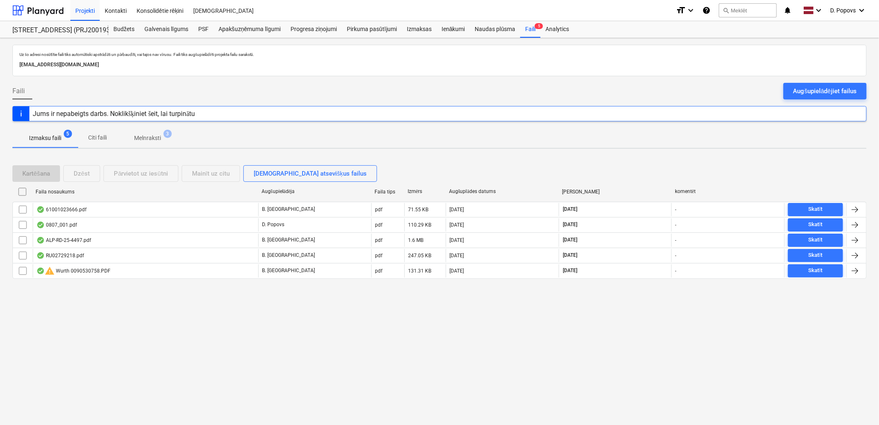
drag, startPoint x: 313, startPoint y: 321, endPoint x: 310, endPoint y: 316, distance: 6.3
click at [314, 321] on div "Uz šo adresi nosūtītie faili tiks automātiski apstrādāti un pārbaudīti, vai taj…" at bounding box center [439, 231] width 879 height 387
